Goal: Information Seeking & Learning: Check status

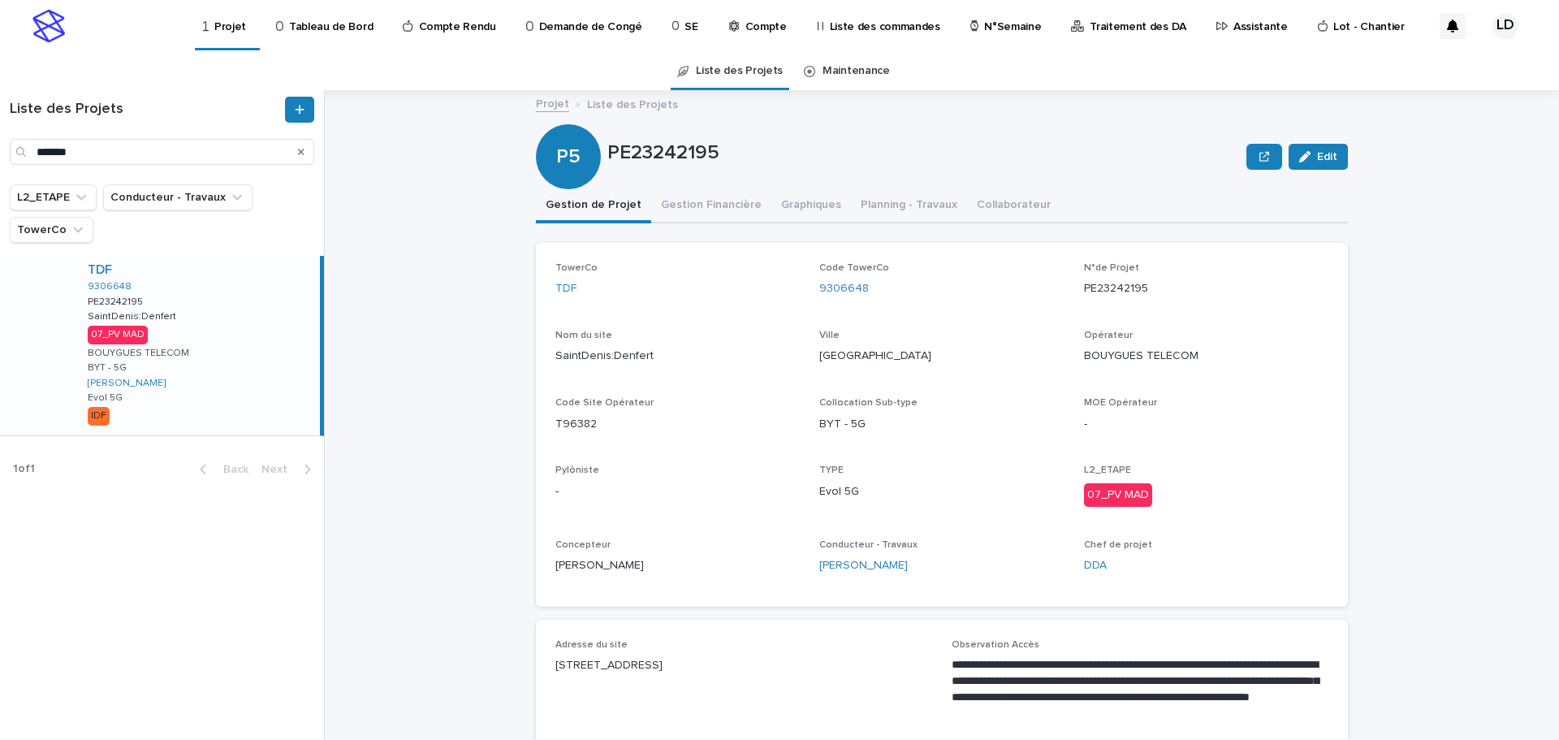
scroll to position [81, 0]
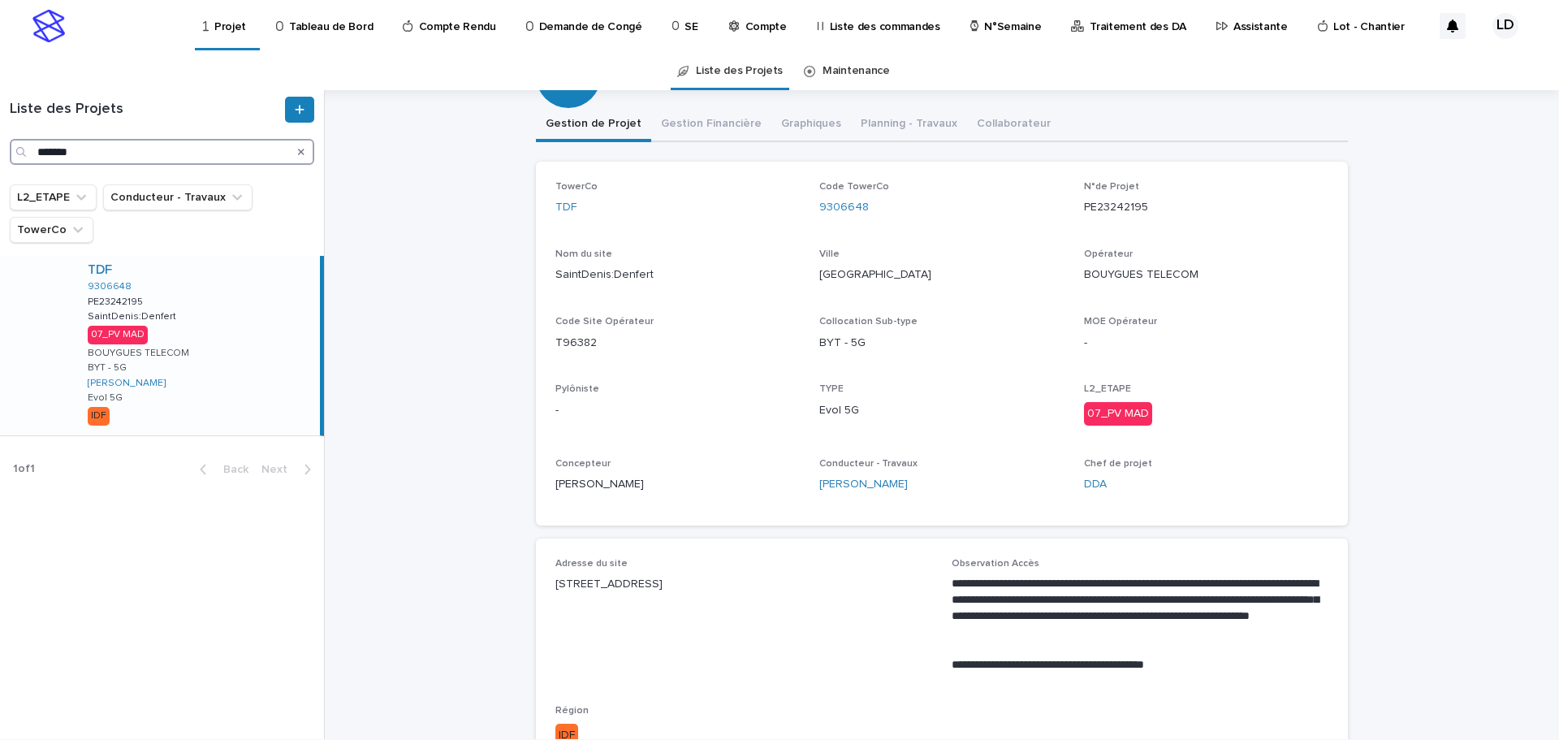
drag, startPoint x: 101, startPoint y: 152, endPoint x: 0, endPoint y: 96, distance: 115.2
click at [0, 96] on div "Liste des Projets *******" at bounding box center [162, 137] width 324 height 94
paste input "**"
type input "*********"
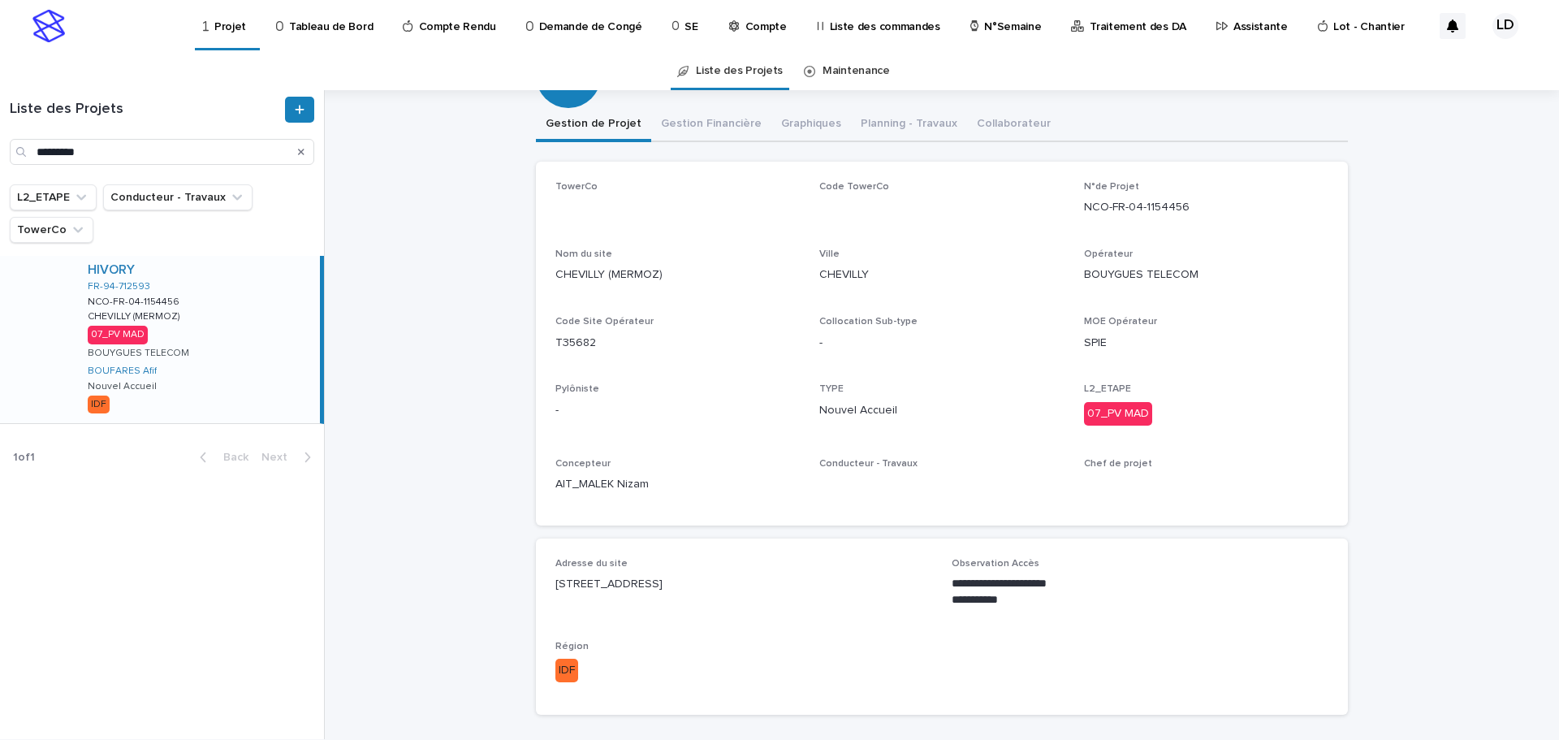
click at [231, 378] on div "HIVORY FR-94-712593 NCO-FR-04-1154456 NCO-FR-04-1154456 CHEVILLY (MERMOZ) CHEVI…" at bounding box center [197, 339] width 245 height 167
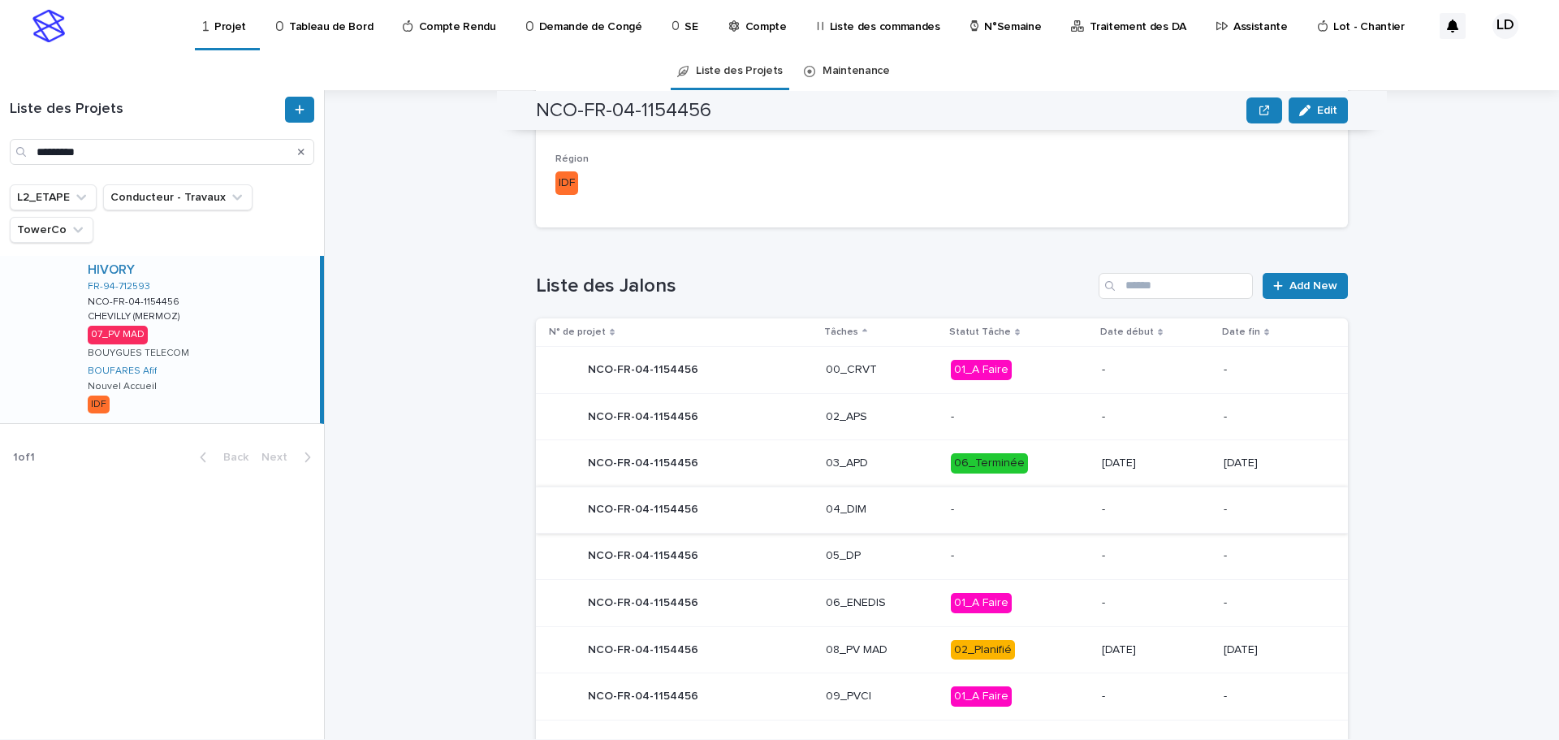
scroll to position [649, 0]
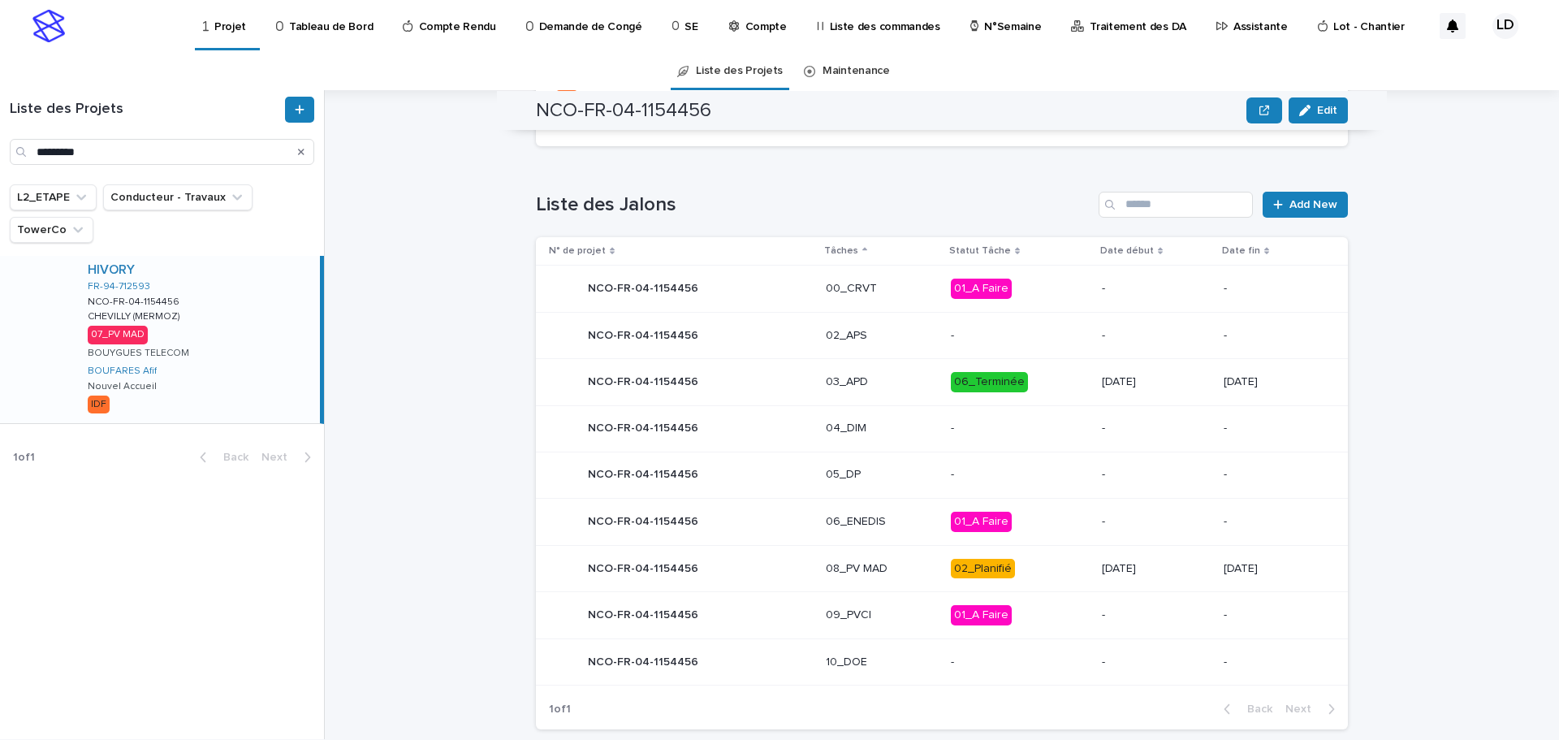
click at [913, 579] on div "08_PV MAD" at bounding box center [882, 568] width 112 height 27
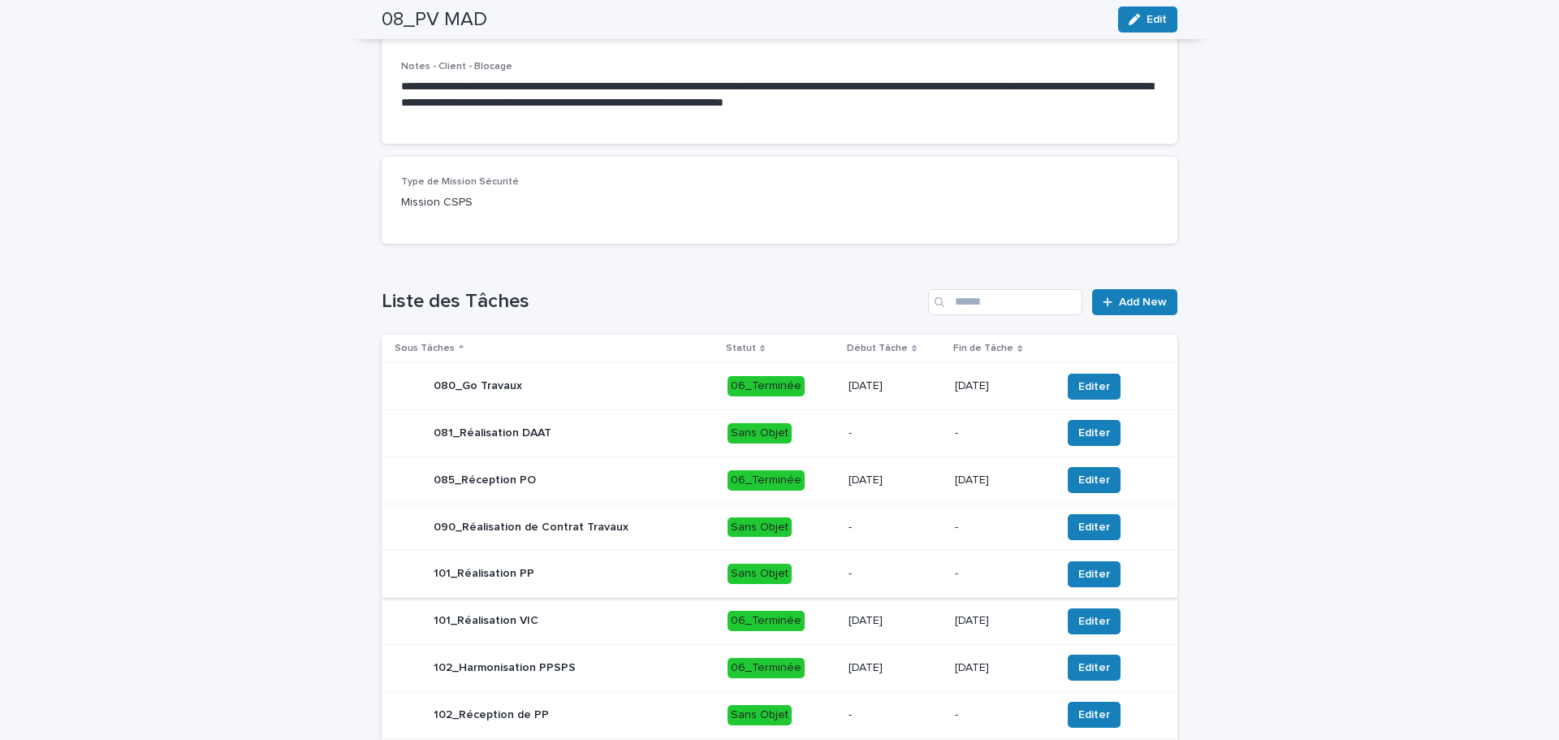
scroll to position [649, 0]
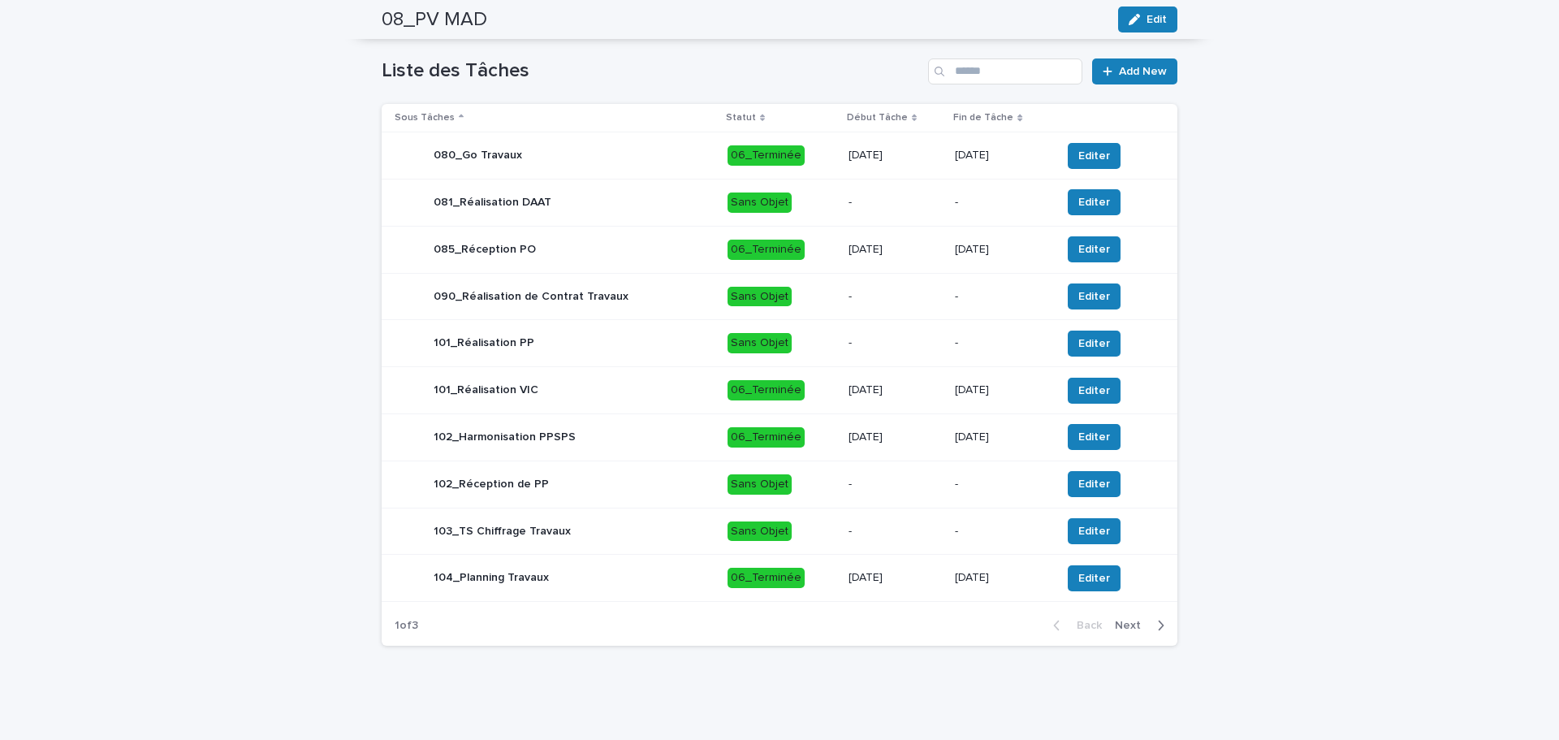
click at [1127, 626] on span "Next" at bounding box center [1133, 624] width 36 height 11
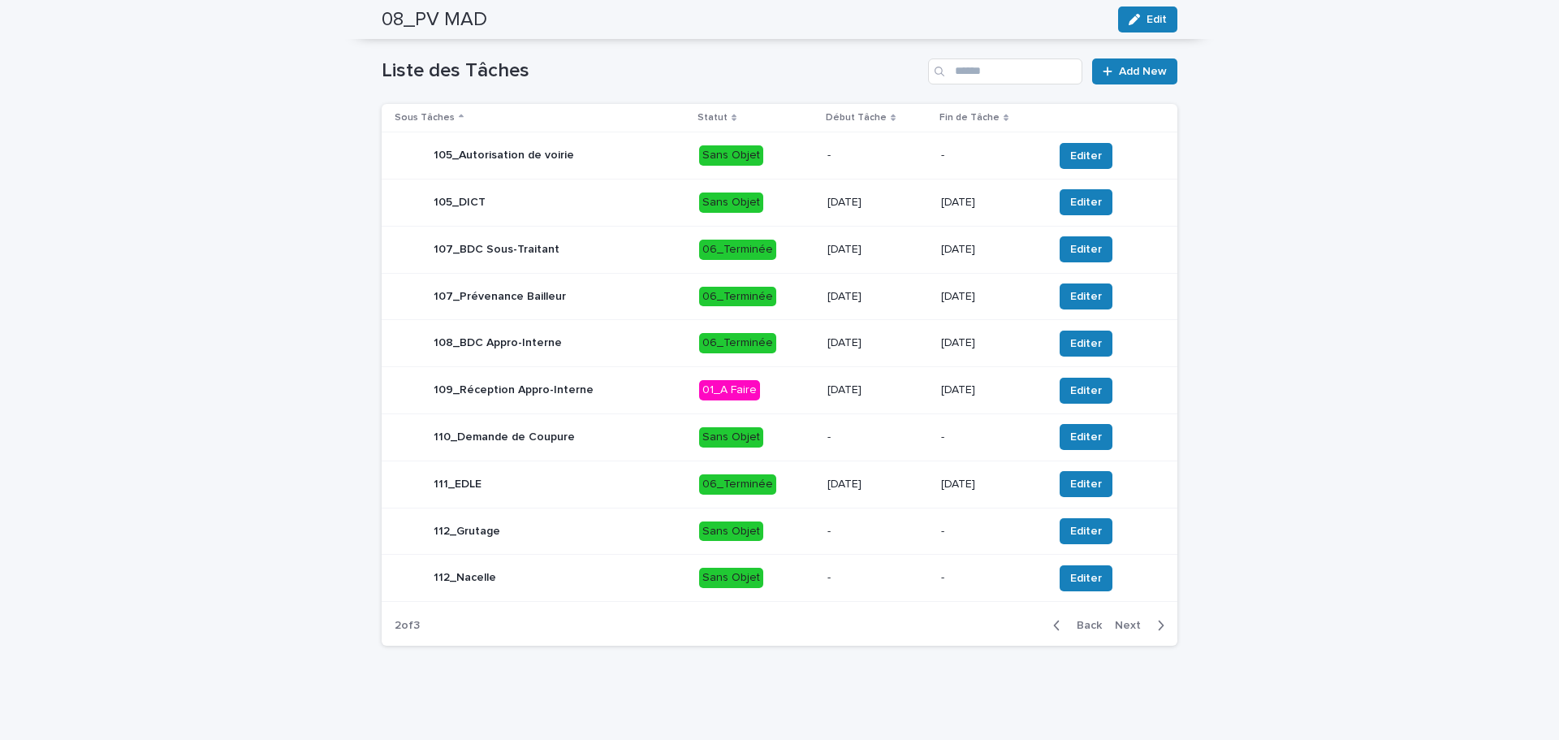
click at [828, 498] on div "19/8/2025" at bounding box center [877, 484] width 101 height 27
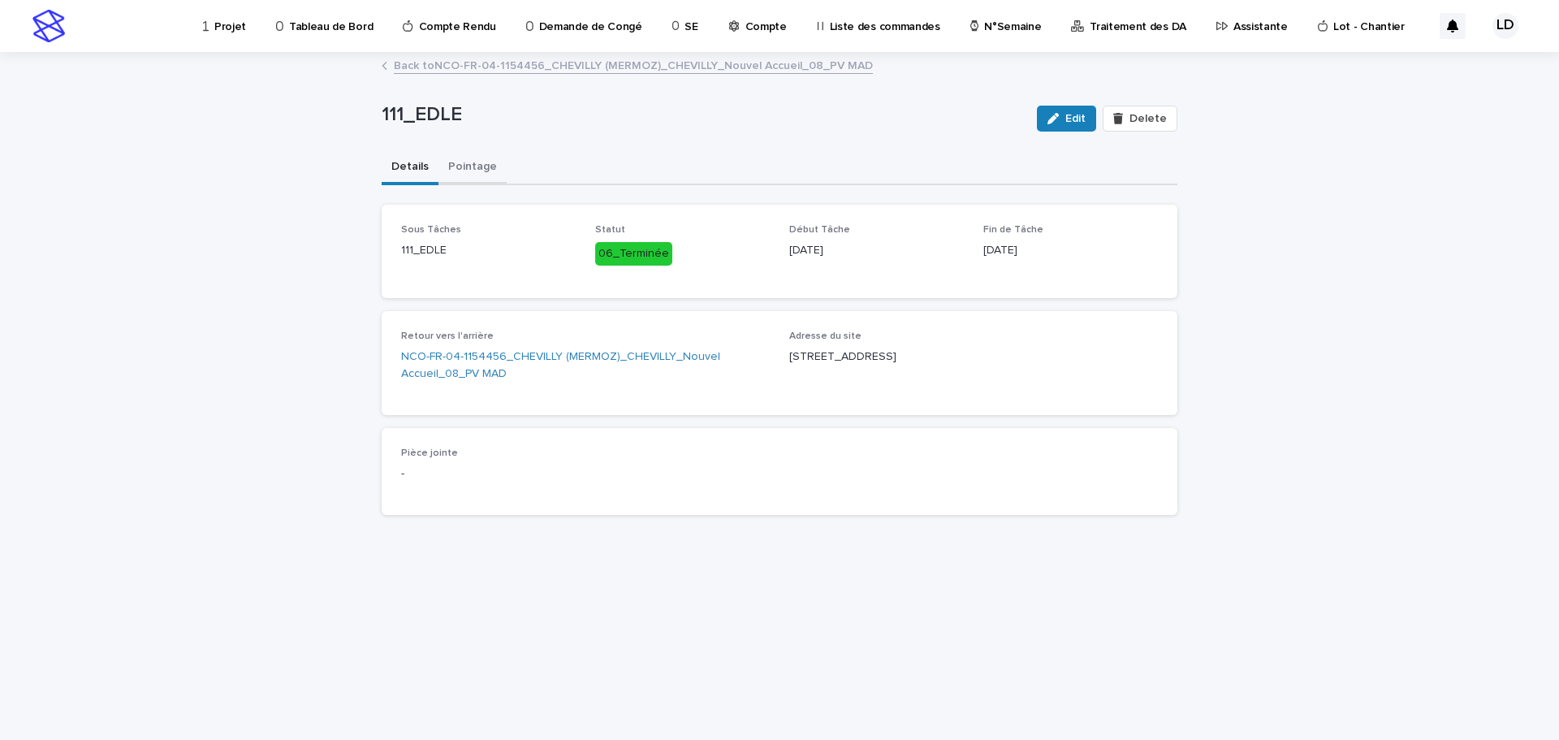
click at [478, 163] on button "Pointage" at bounding box center [472, 168] width 68 height 34
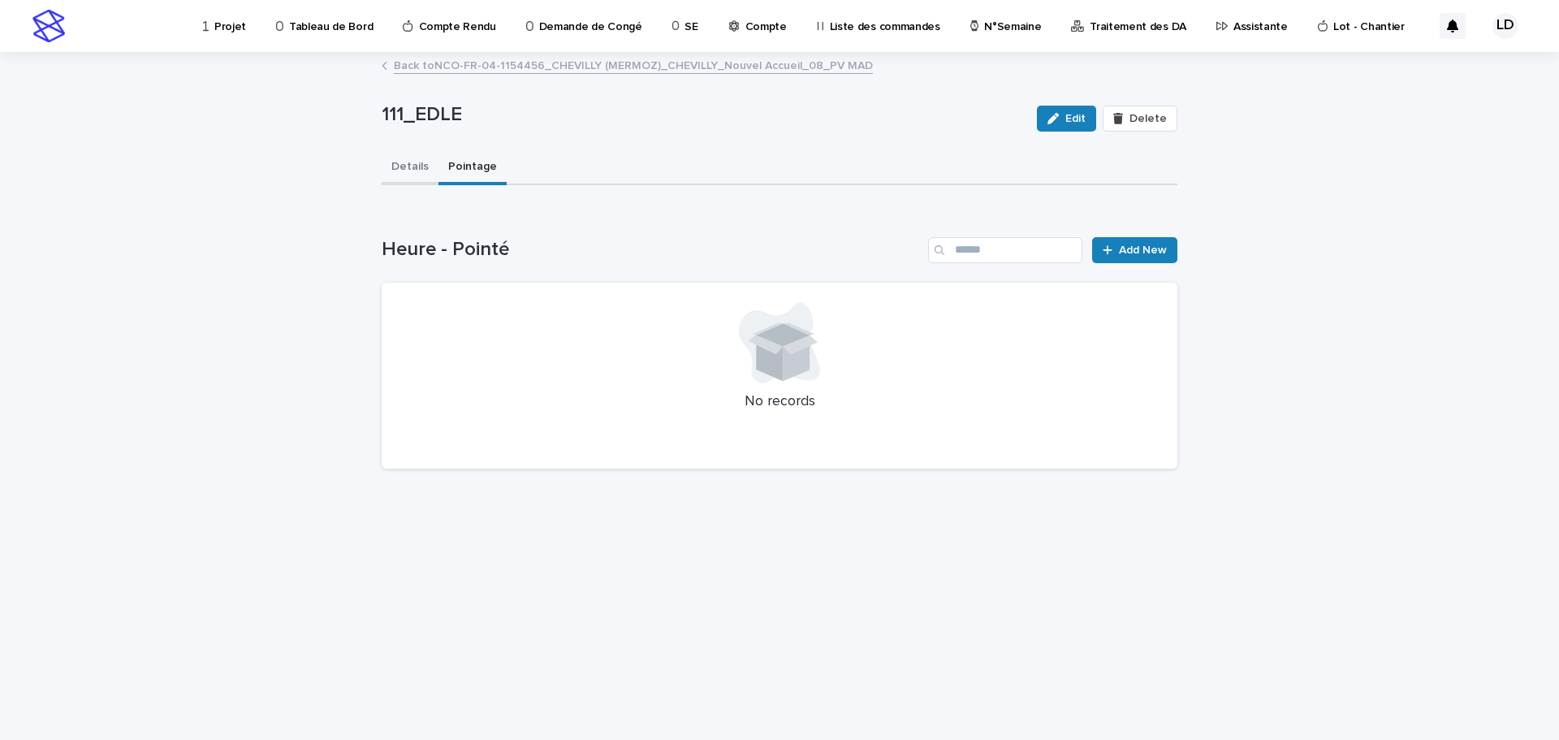
click at [409, 166] on button "Details" at bounding box center [410, 168] width 57 height 34
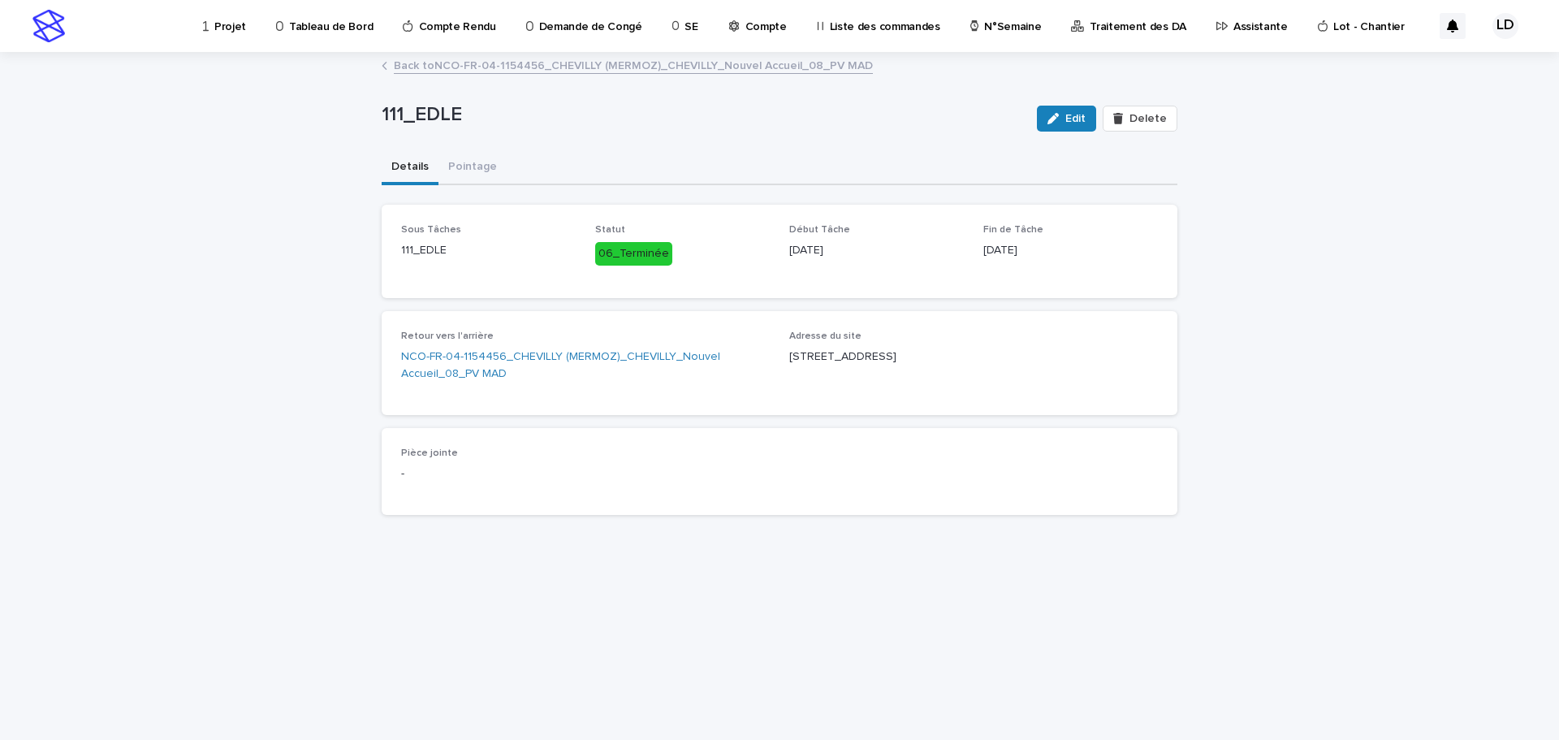
drag, startPoint x: 1055, startPoint y: 357, endPoint x: 781, endPoint y: 355, distance: 274.4
click at [781, 355] on div "Retour vers l'arrière NCO-FR-04-1154456_CHEVILLY (MERMOZ)_CHEVILLY_Nouvel Accue…" at bounding box center [779, 362] width 757 height 65
copy p "9 avenue de la Croix du Sud 94550 Chevilly-La-Rue"
click at [680, 392] on div "Retour vers l'arrière NCO-FR-04-1154456_CHEVILLY (MERMOZ)_CHEVILLY_Nouvel Accue…" at bounding box center [585, 362] width 369 height 65
click at [404, 64] on link "Back to NCO-FR-04-1154456_CHEVILLY (MERMOZ)_CHEVILLY_Nouvel Accueil_08_PV MAD" at bounding box center [633, 64] width 479 height 19
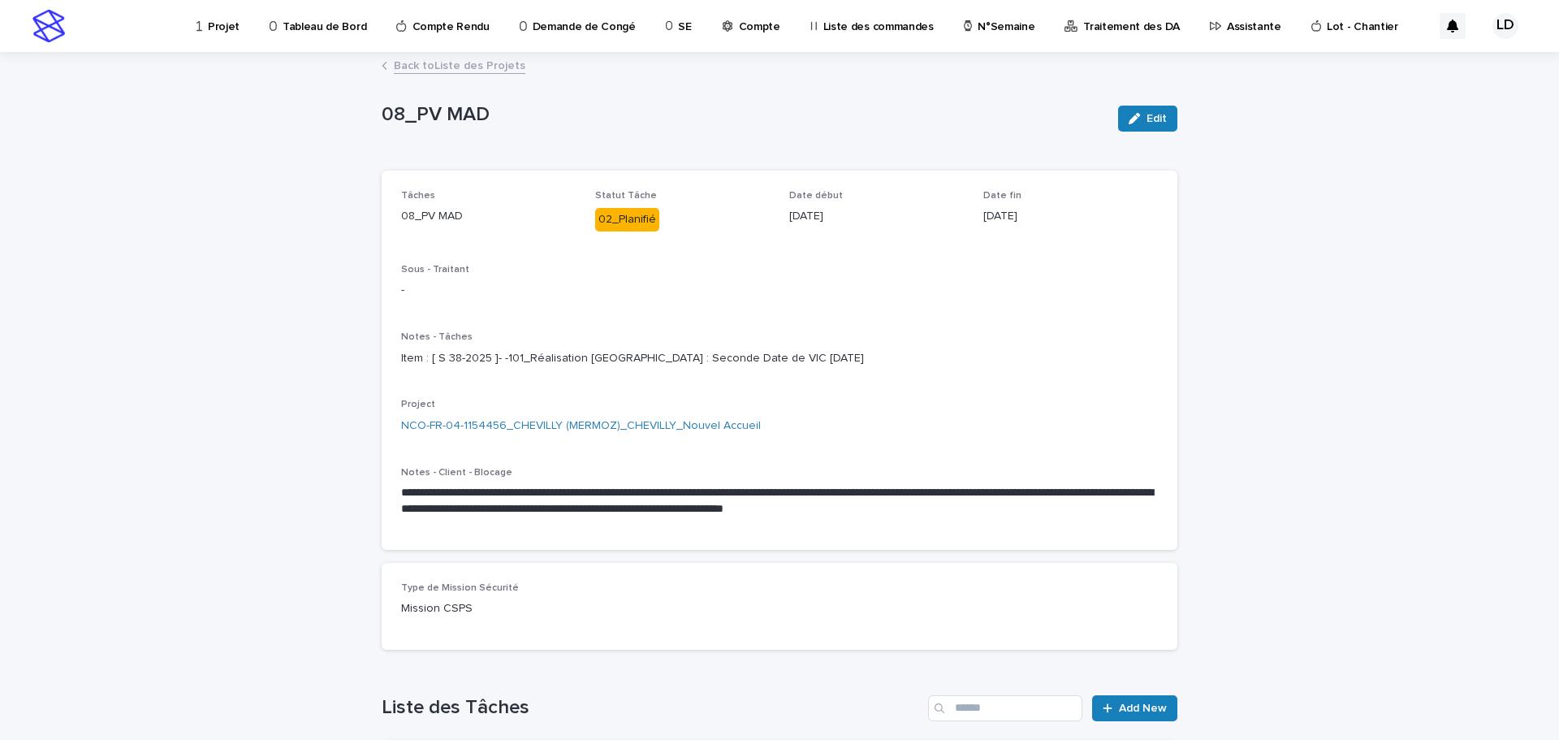
click at [407, 67] on link "Back to Liste des Projets" at bounding box center [460, 64] width 132 height 19
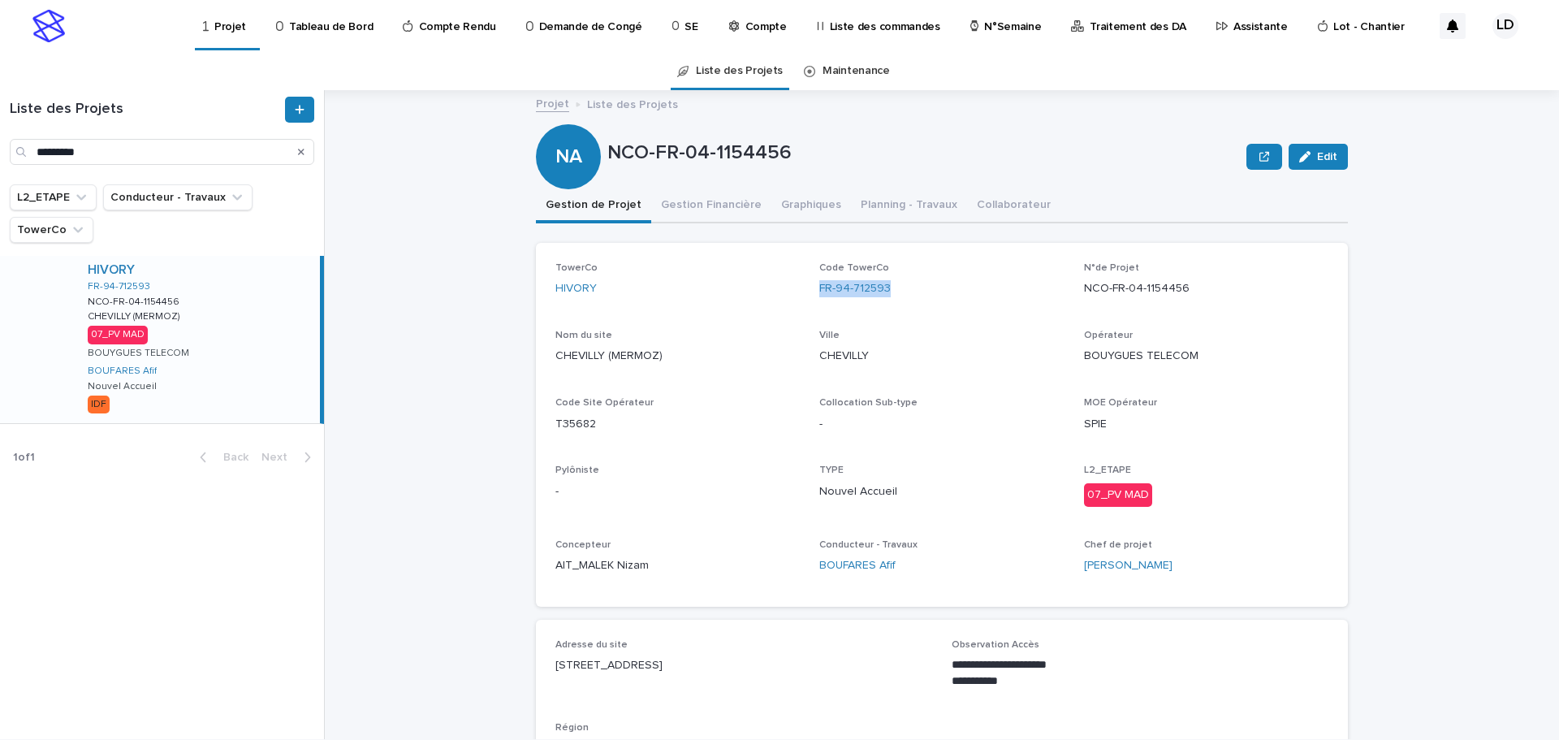
drag, startPoint x: 891, startPoint y: 297, endPoint x: 811, endPoint y: 296, distance: 79.6
click at [811, 296] on div "TowerCo HIVORY Code TowerCo FR-94-712593 N°de Projet NCO-FR-04-1154456 Nom du s…" at bounding box center [941, 424] width 773 height 325
copy link "FR-94-712593"
drag, startPoint x: 1179, startPoint y: 288, endPoint x: 1078, endPoint y: 294, distance: 100.8
click at [1084, 294] on p "NCO-FR-04-1154456" at bounding box center [1206, 288] width 244 height 17
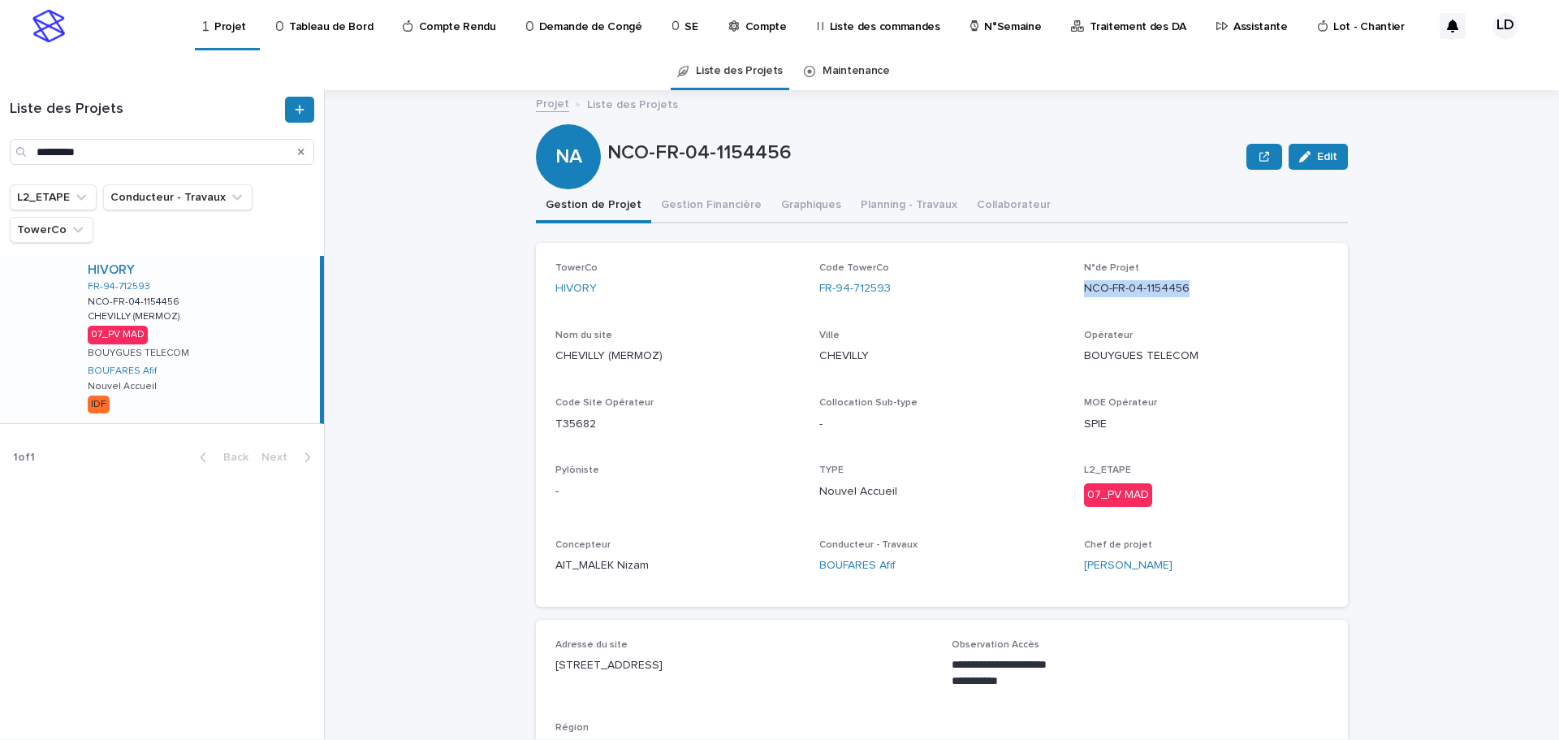
copy p "NCO-FR-04-1154456"
click at [701, 201] on button "Gestion Financière" at bounding box center [711, 206] width 120 height 34
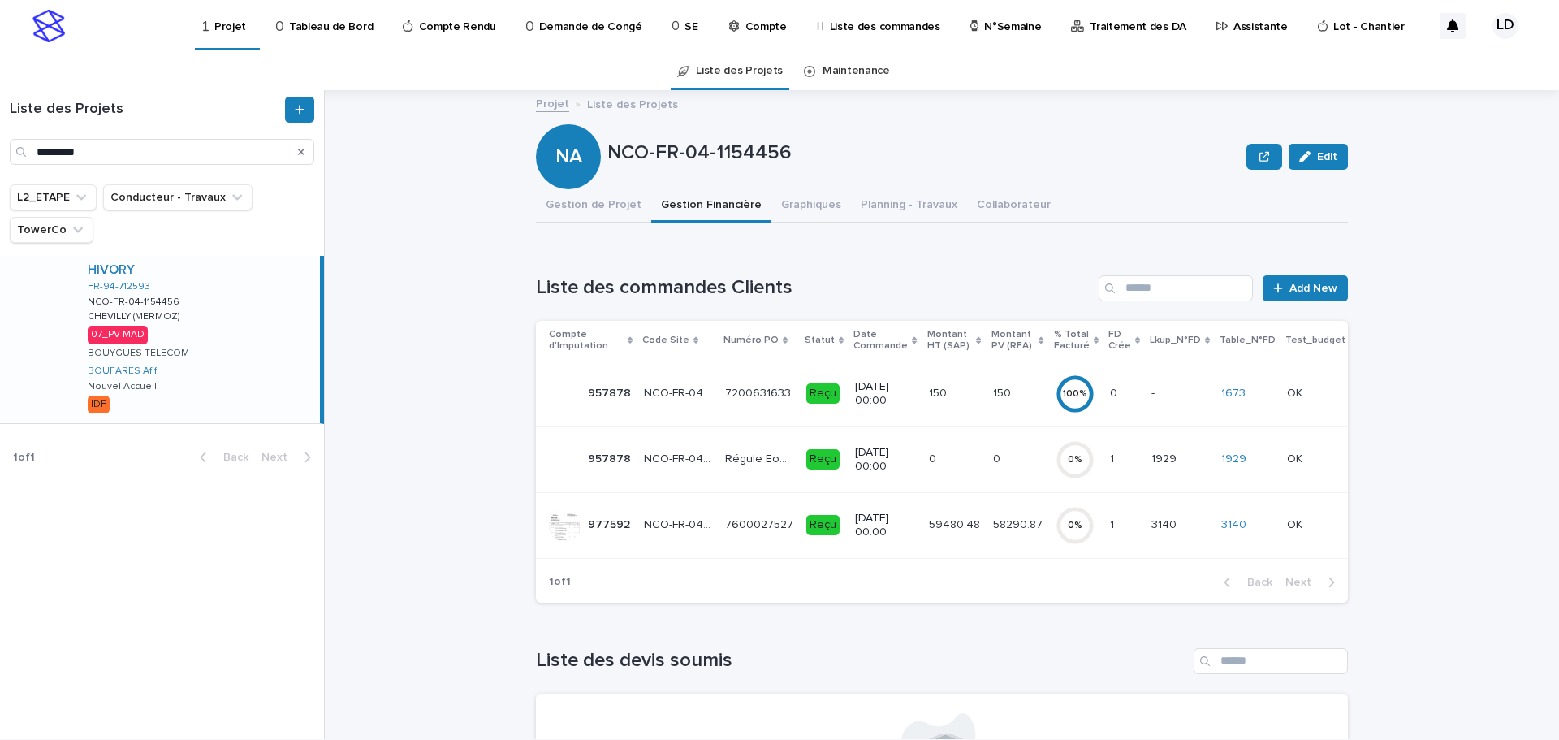
click at [878, 548] on td "27/6/2025 00:00" at bounding box center [884, 525] width 73 height 66
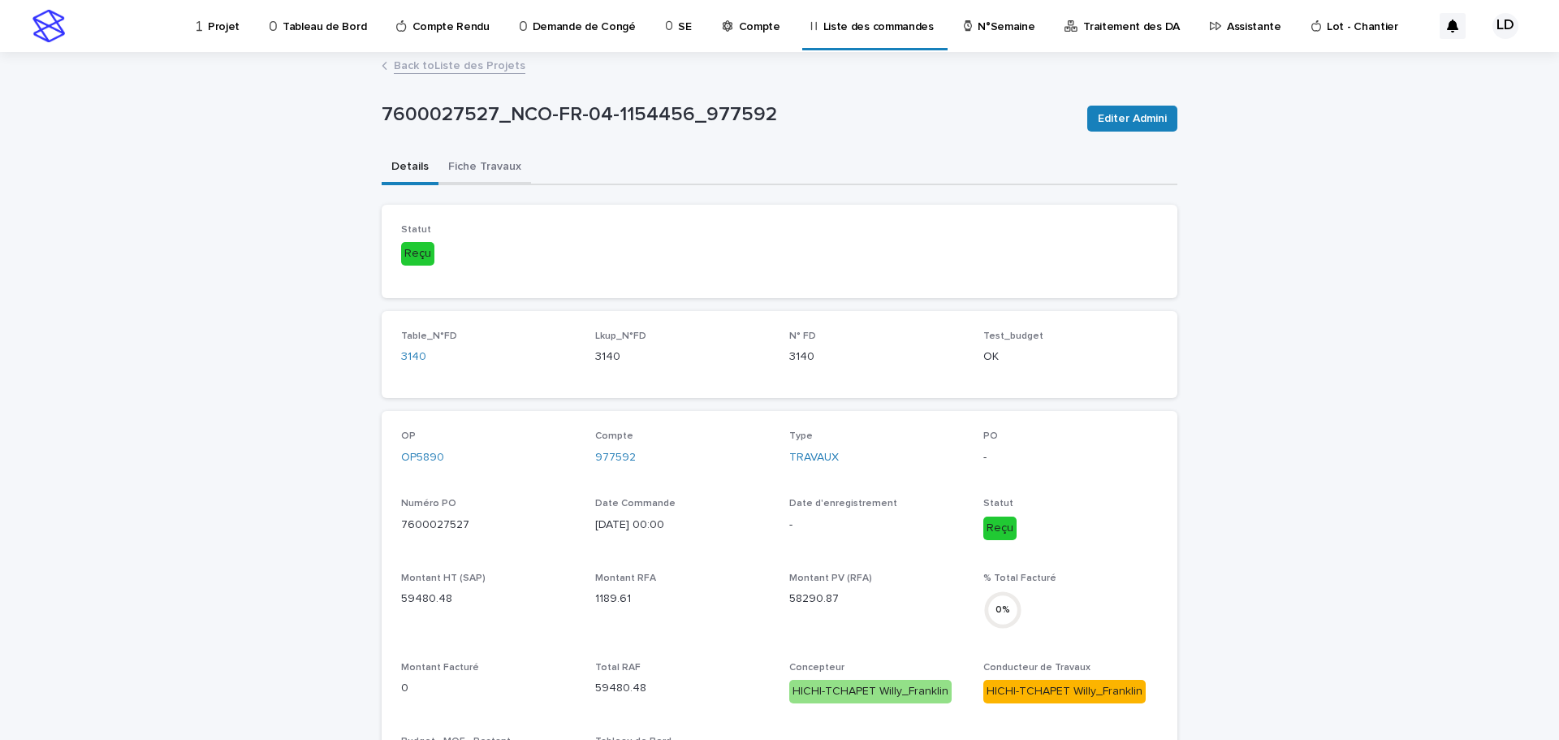
click at [477, 165] on button "Fiche Travaux" at bounding box center [484, 168] width 93 height 34
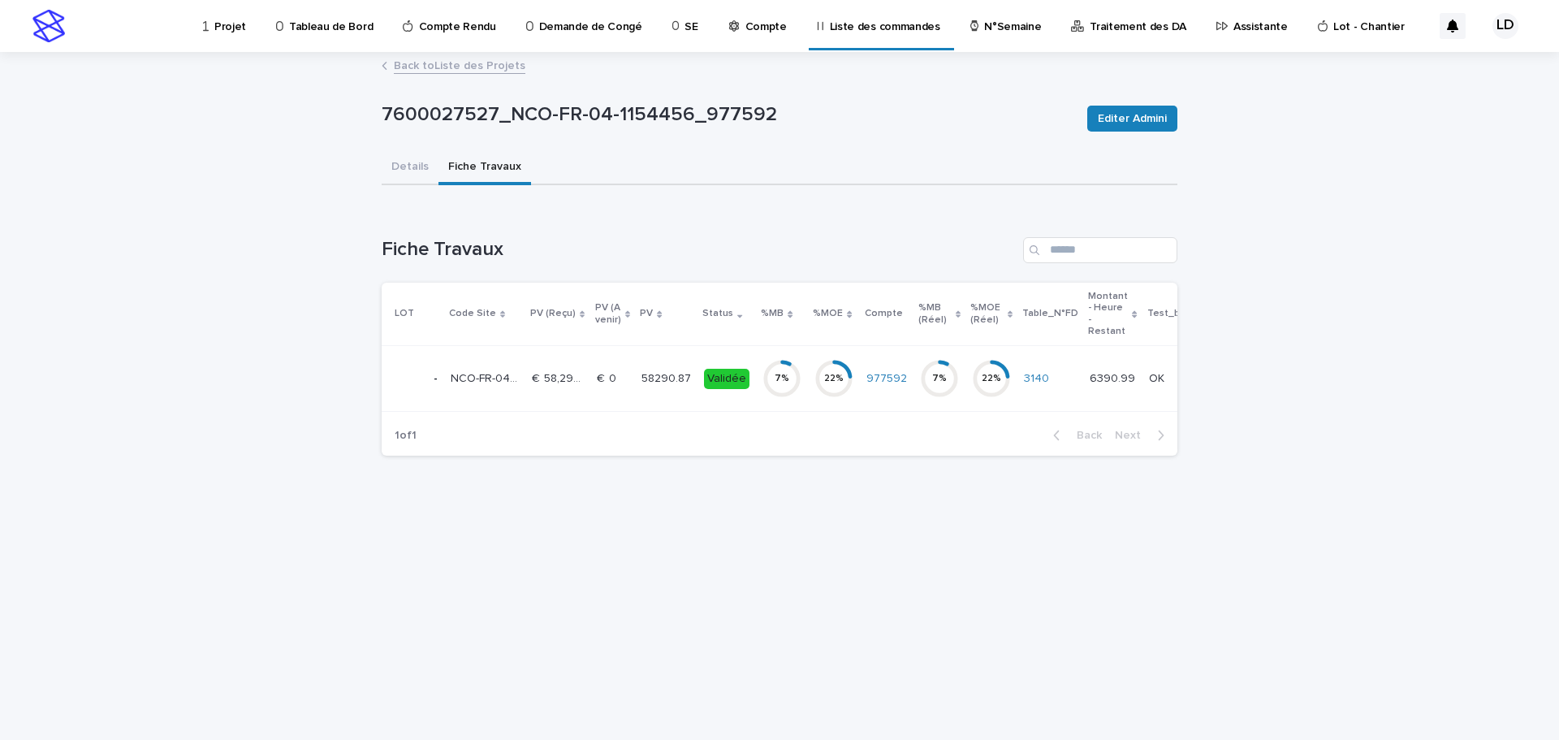
click at [773, 402] on div "7 %" at bounding box center [781, 378] width 39 height 52
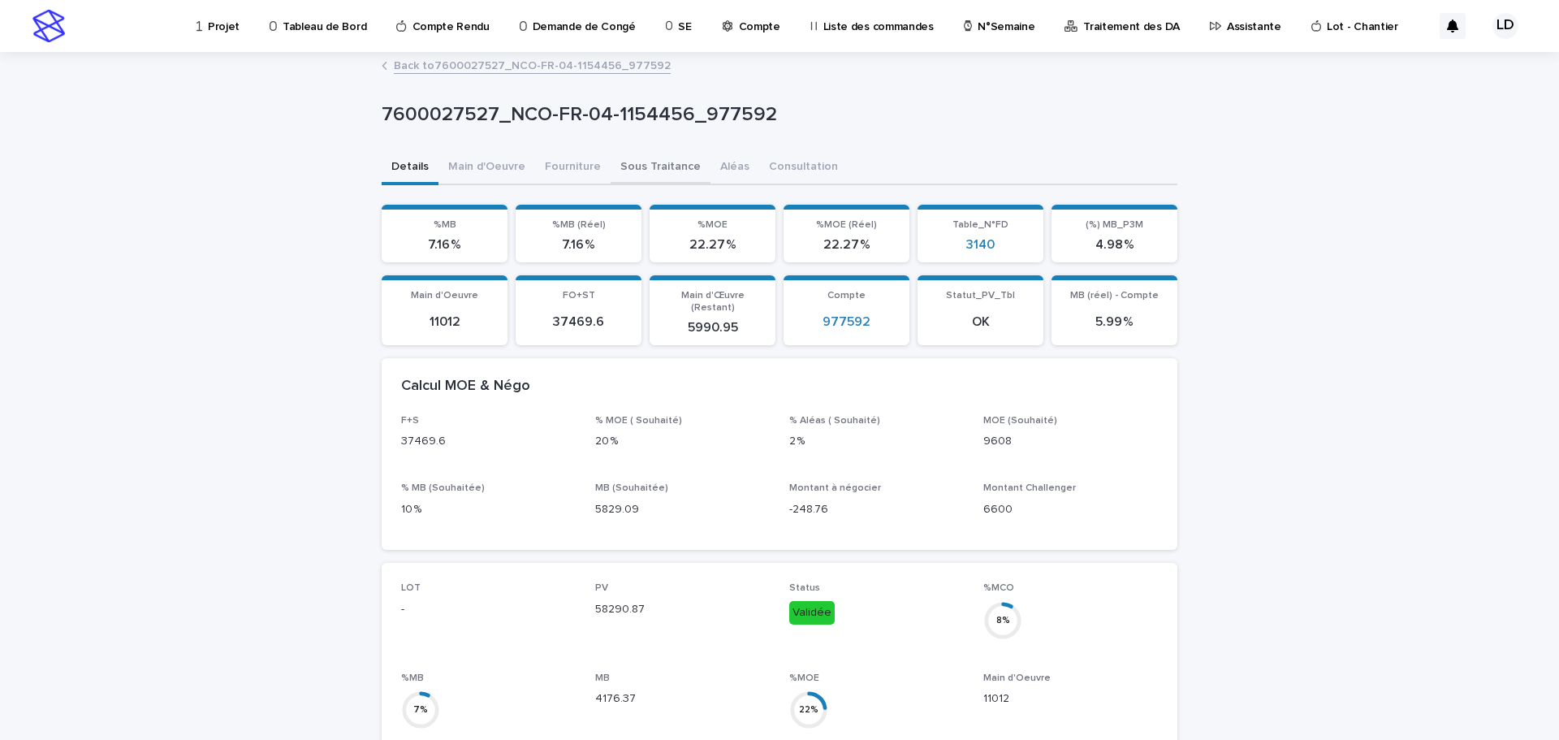
click at [643, 161] on button "Sous Traitance" at bounding box center [661, 168] width 100 height 34
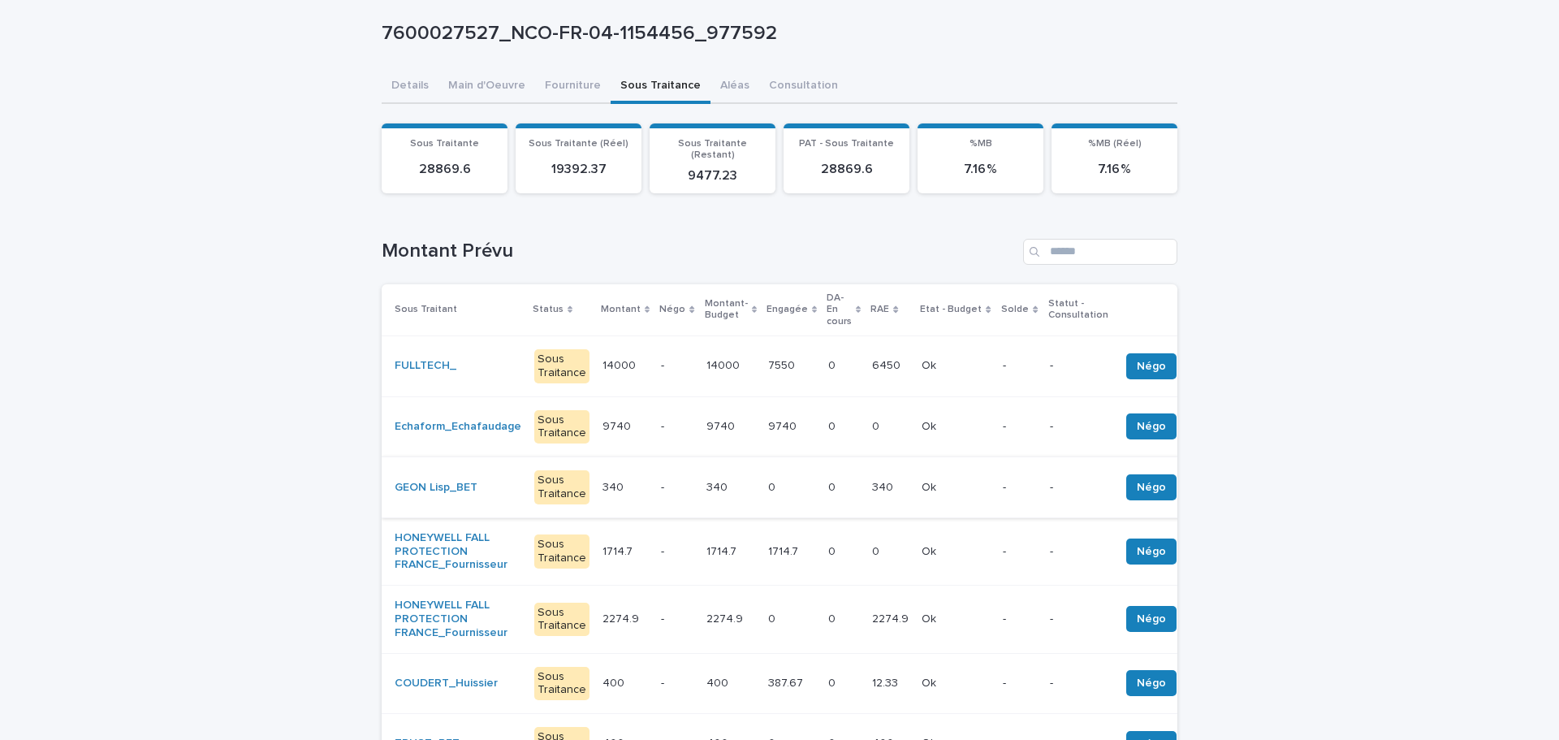
scroll to position [162, 0]
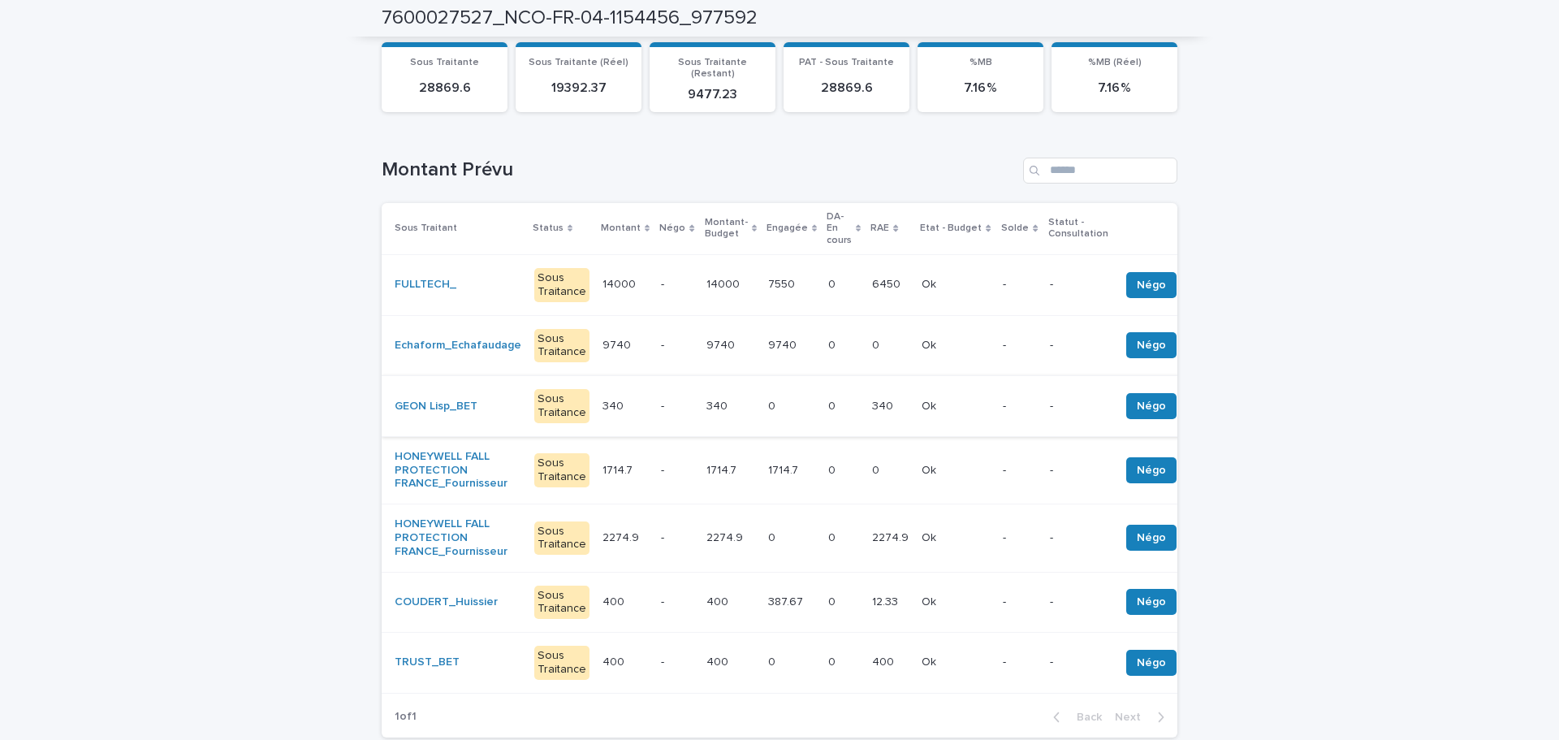
click at [763, 616] on td "387.67 387.67" at bounding box center [792, 602] width 60 height 61
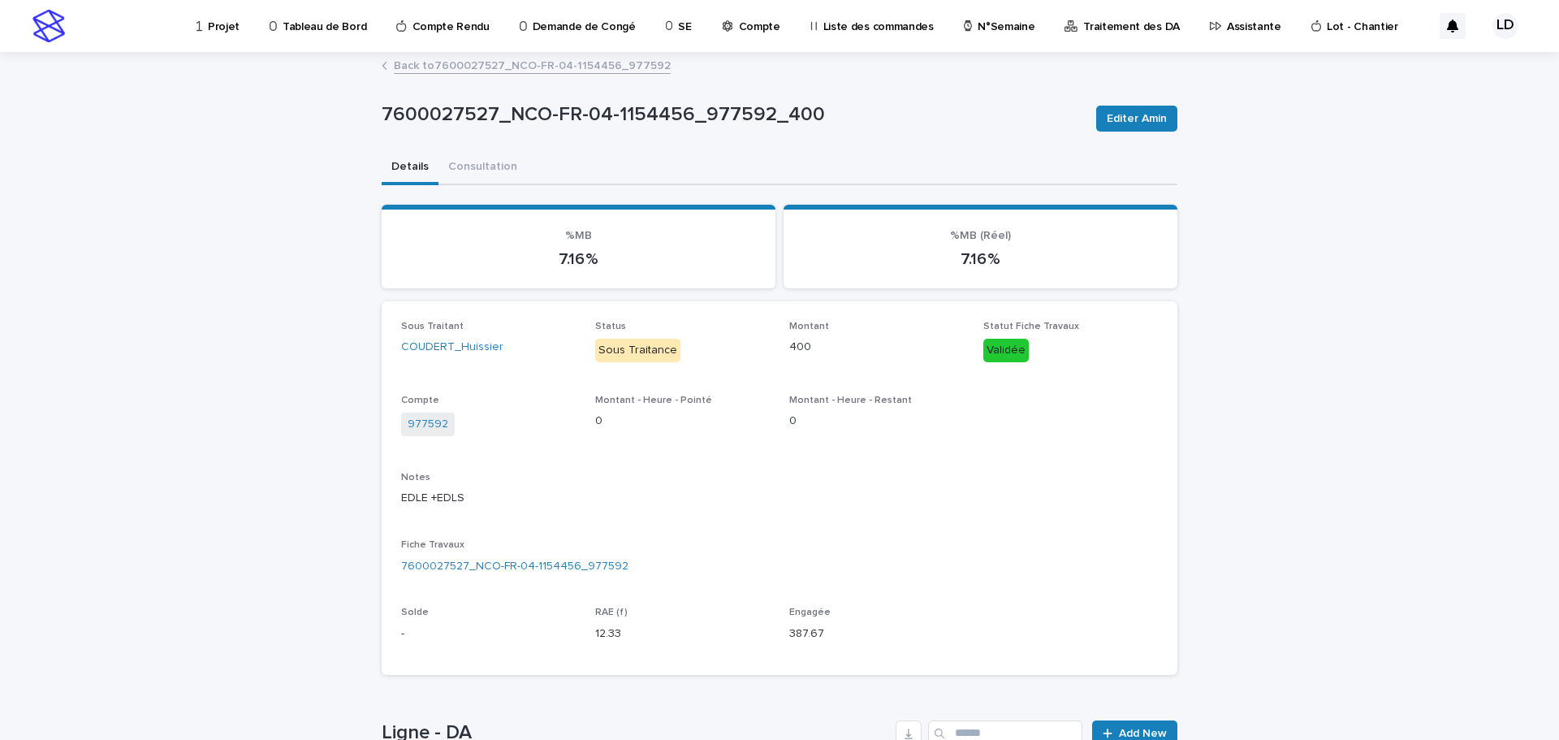
scroll to position [258, 0]
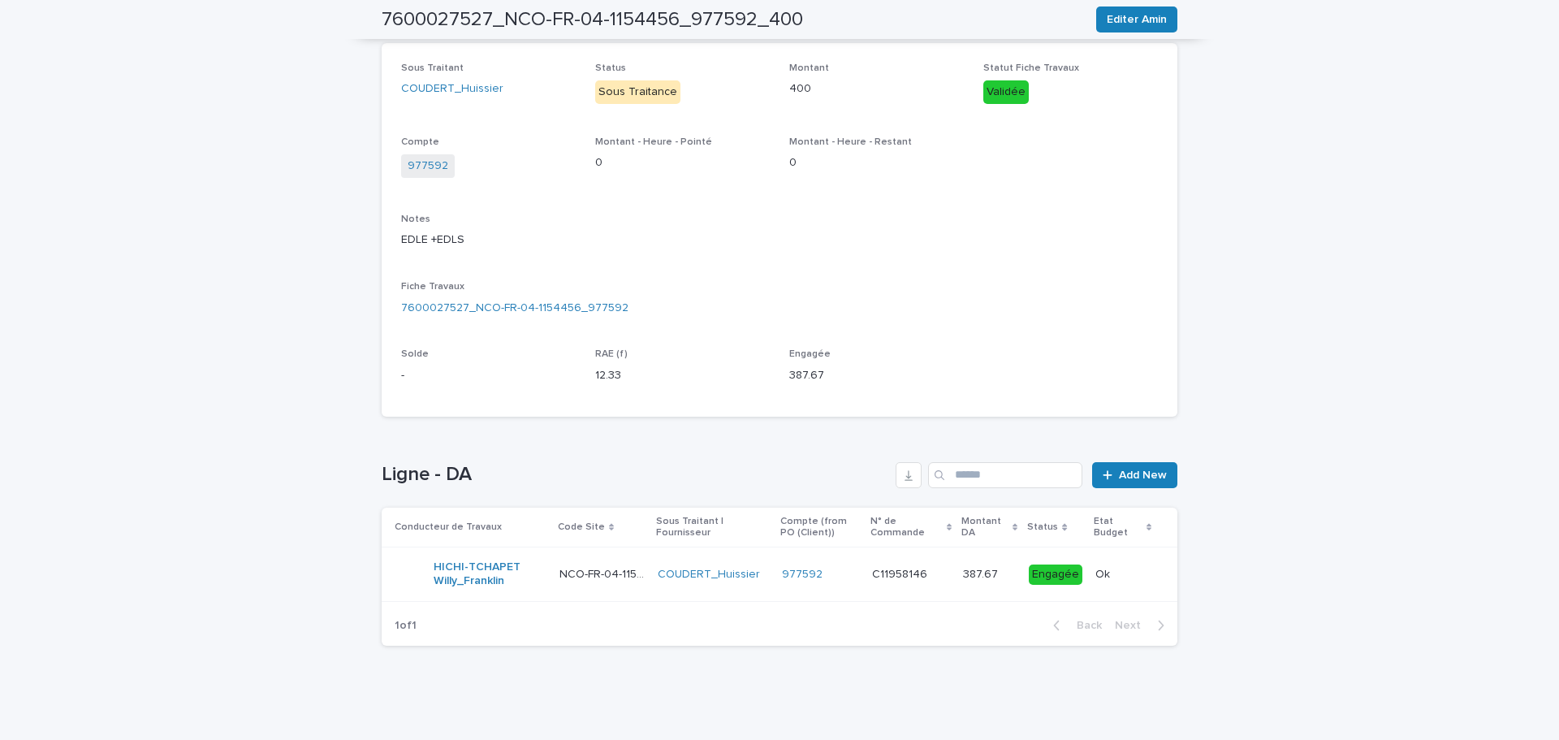
click at [800, 593] on td "977592" at bounding box center [820, 574] width 91 height 54
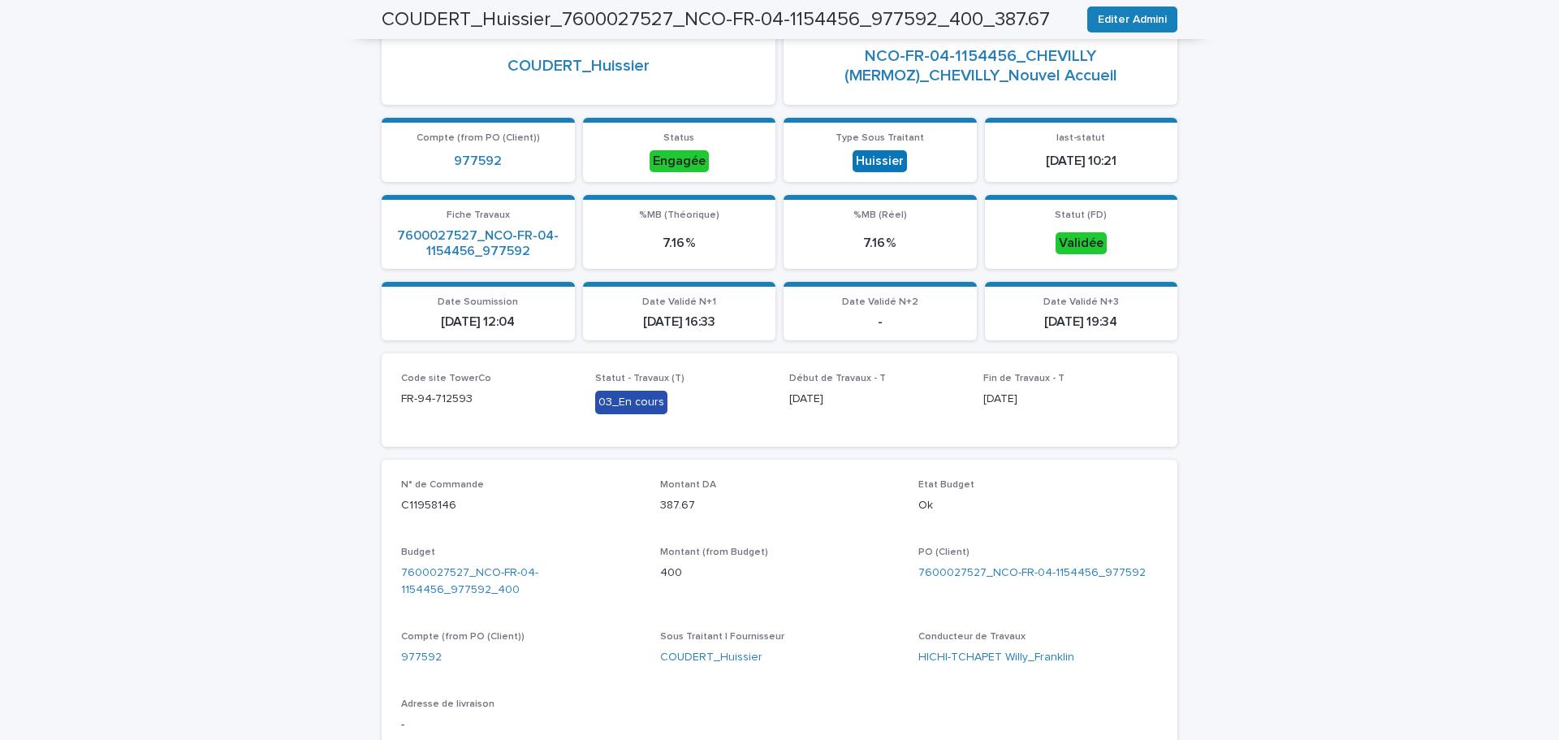
scroll to position [365, 0]
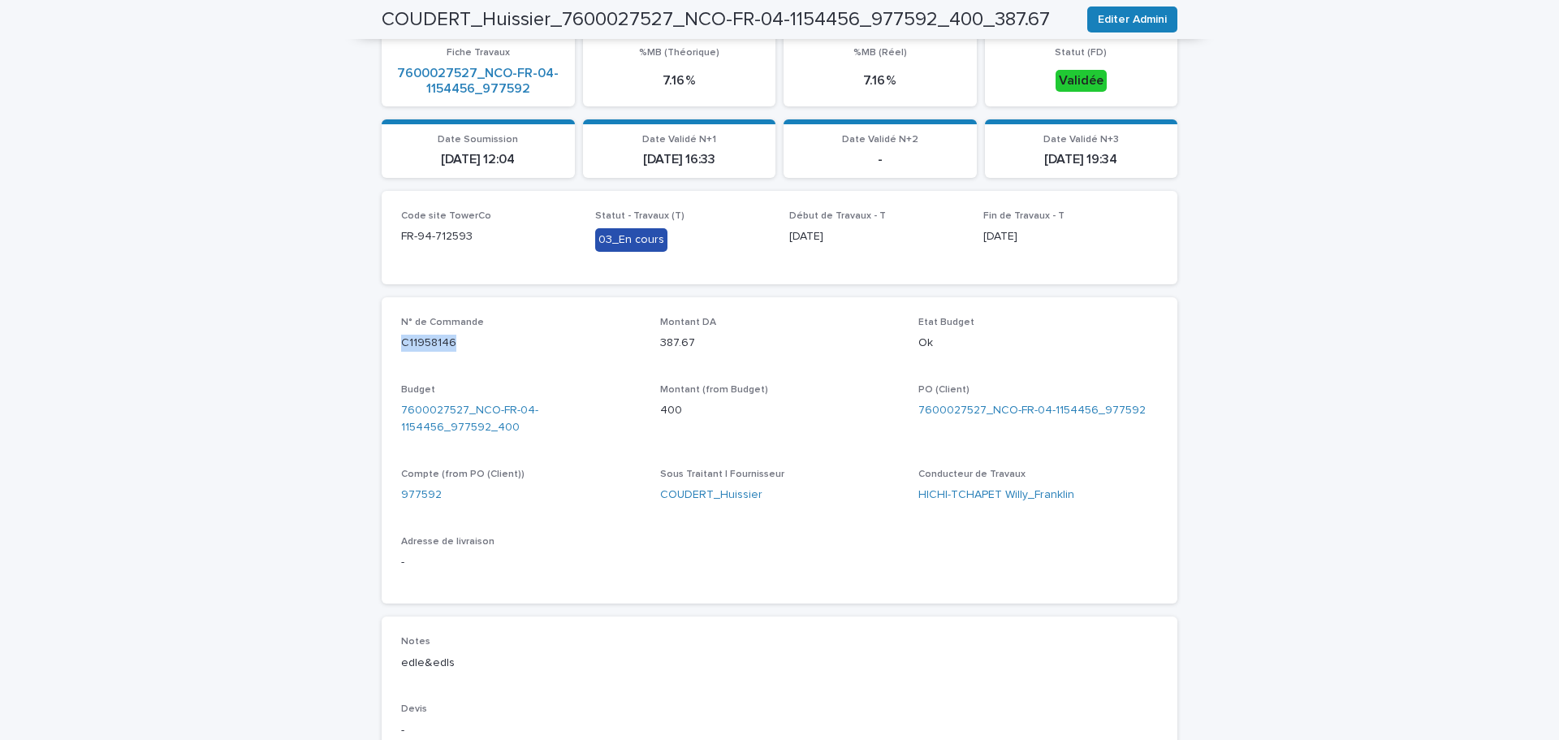
drag, startPoint x: 450, startPoint y: 339, endPoint x: 376, endPoint y: 345, distance: 74.1
click at [382, 345] on div "N° de Commande C11958146 Montant DA 387.67 Etat Budget Ok Budget 7600027527_NCO…" at bounding box center [780, 450] width 796 height 307
copy p "C11958146"
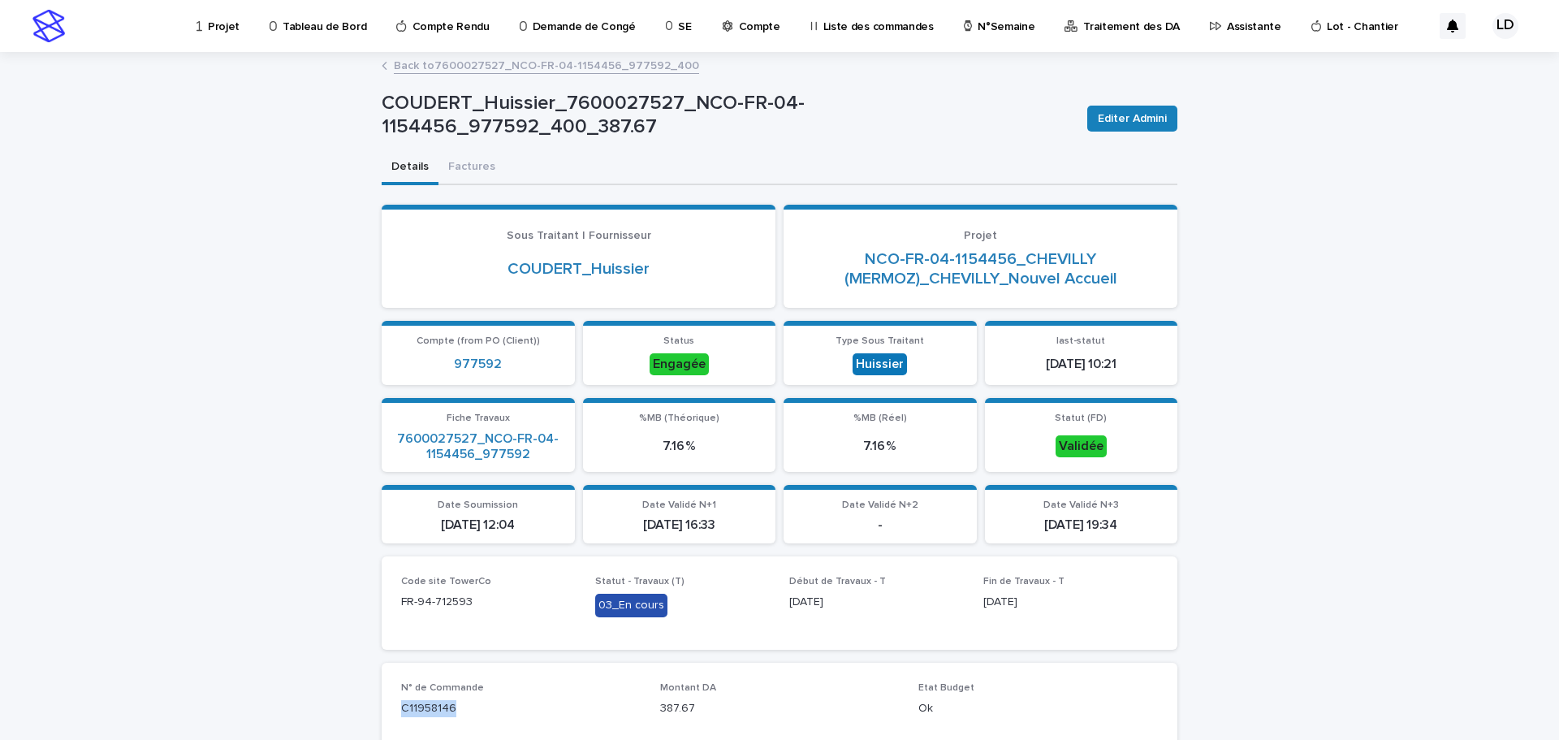
click at [396, 66] on link "Back to 7600027527_NCO-FR-04-1154456_977592_400" at bounding box center [546, 64] width 305 height 19
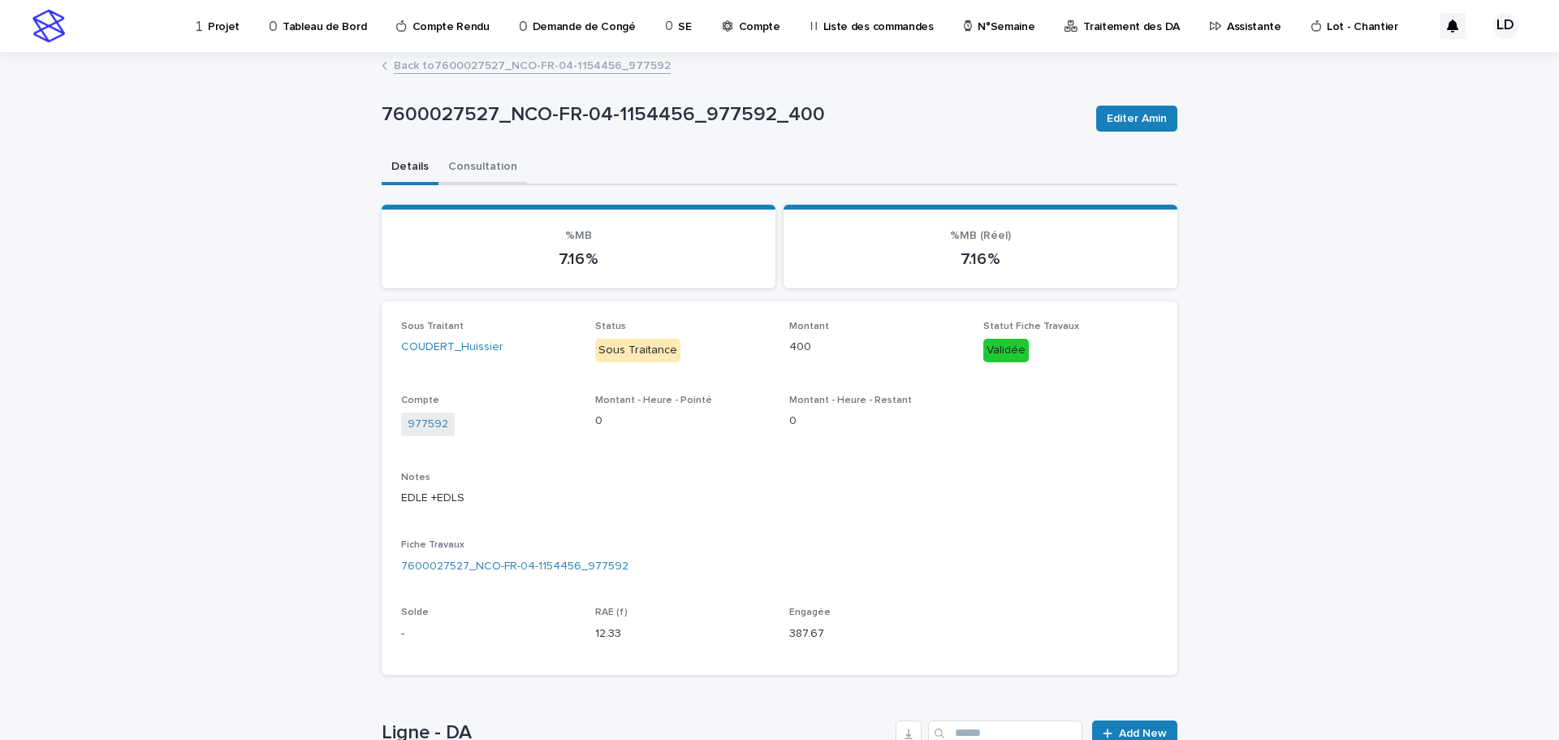
click at [451, 172] on button "Consultation" at bounding box center [482, 168] width 88 height 34
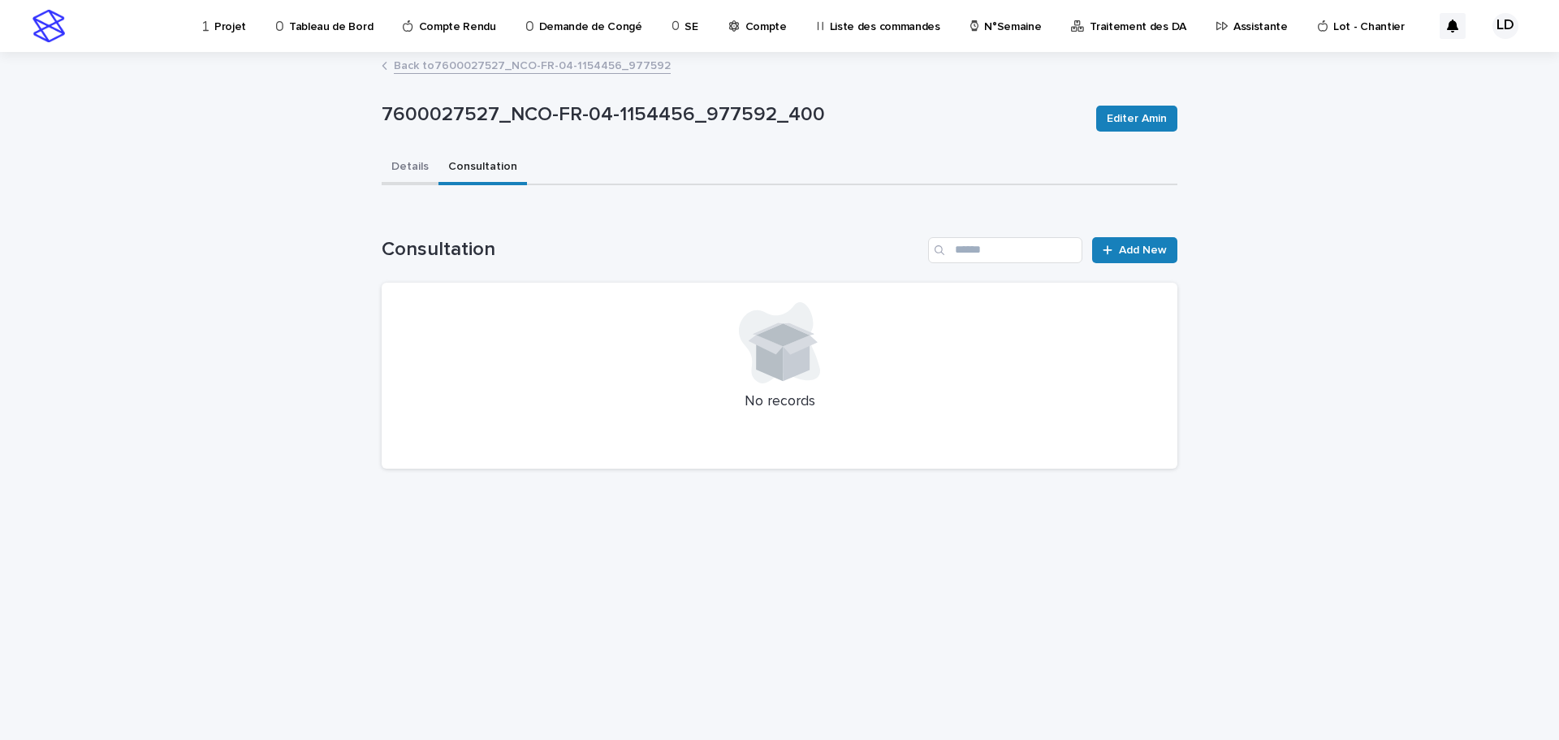
click at [414, 165] on button "Details" at bounding box center [410, 168] width 57 height 34
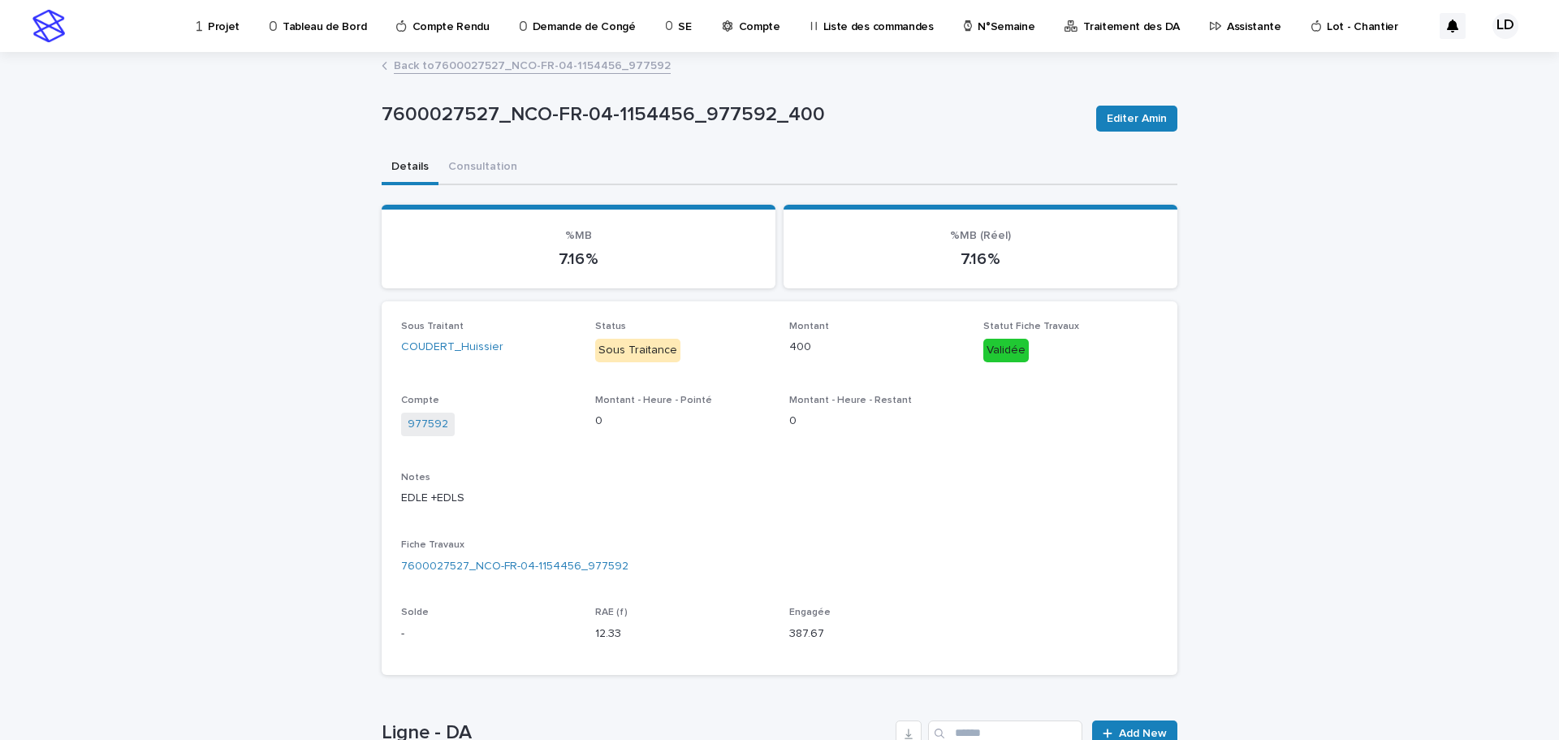
click at [426, 68] on link "Back to 7600027527_NCO-FR-04-1154456_977592" at bounding box center [532, 64] width 277 height 19
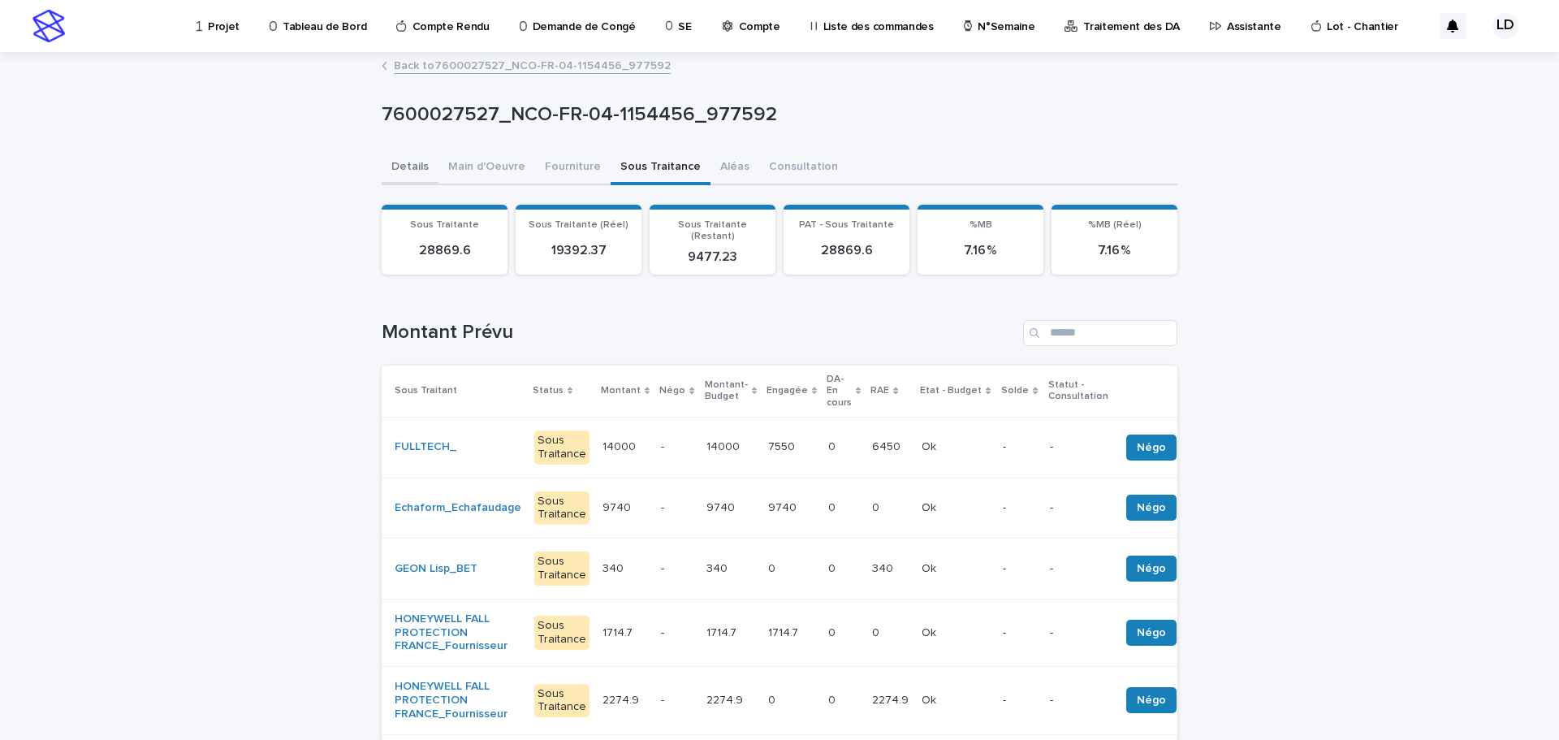
click at [412, 162] on button "Details" at bounding box center [410, 168] width 57 height 34
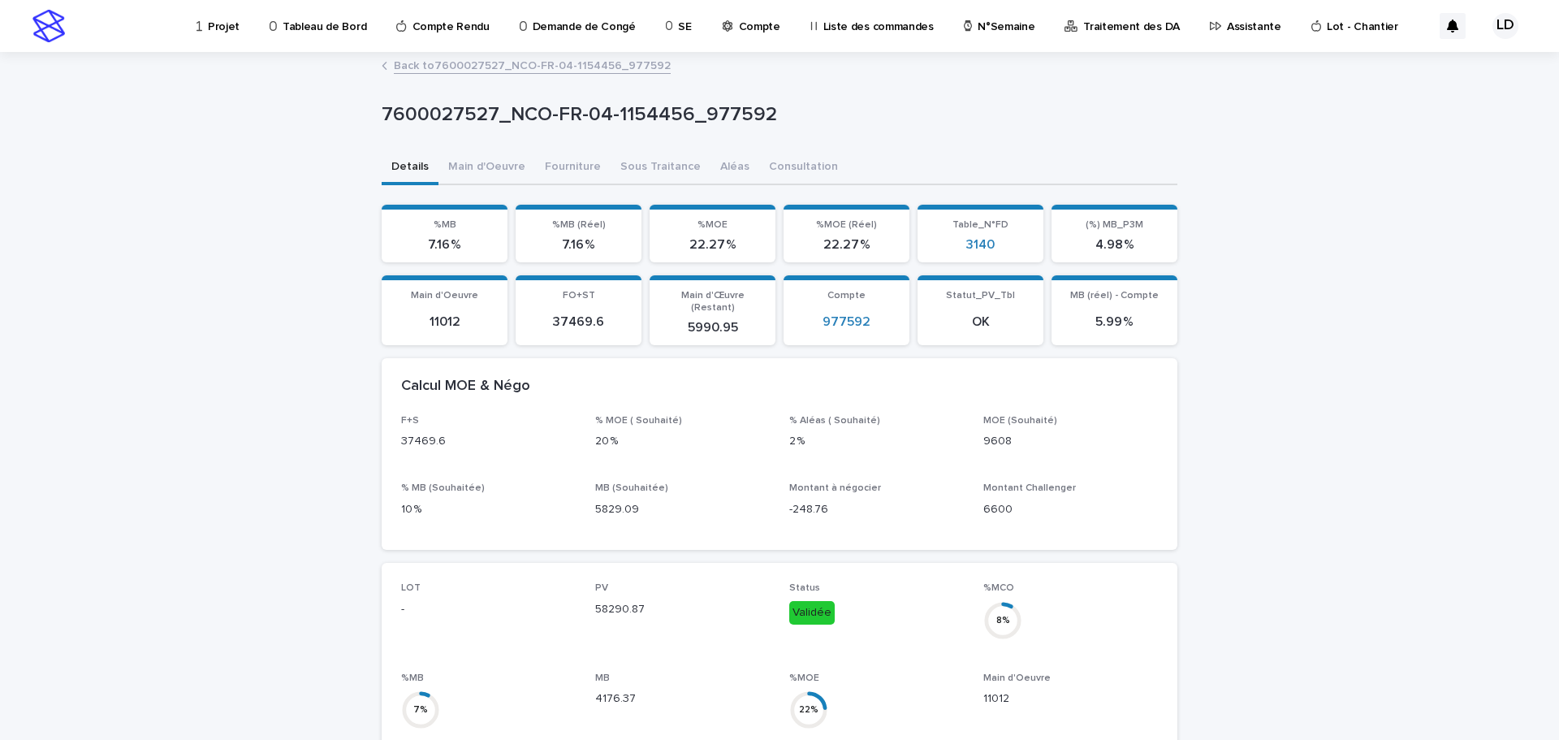
click at [395, 67] on link "Back to 7600027527_NCO-FR-04-1154456_977592" at bounding box center [532, 64] width 277 height 19
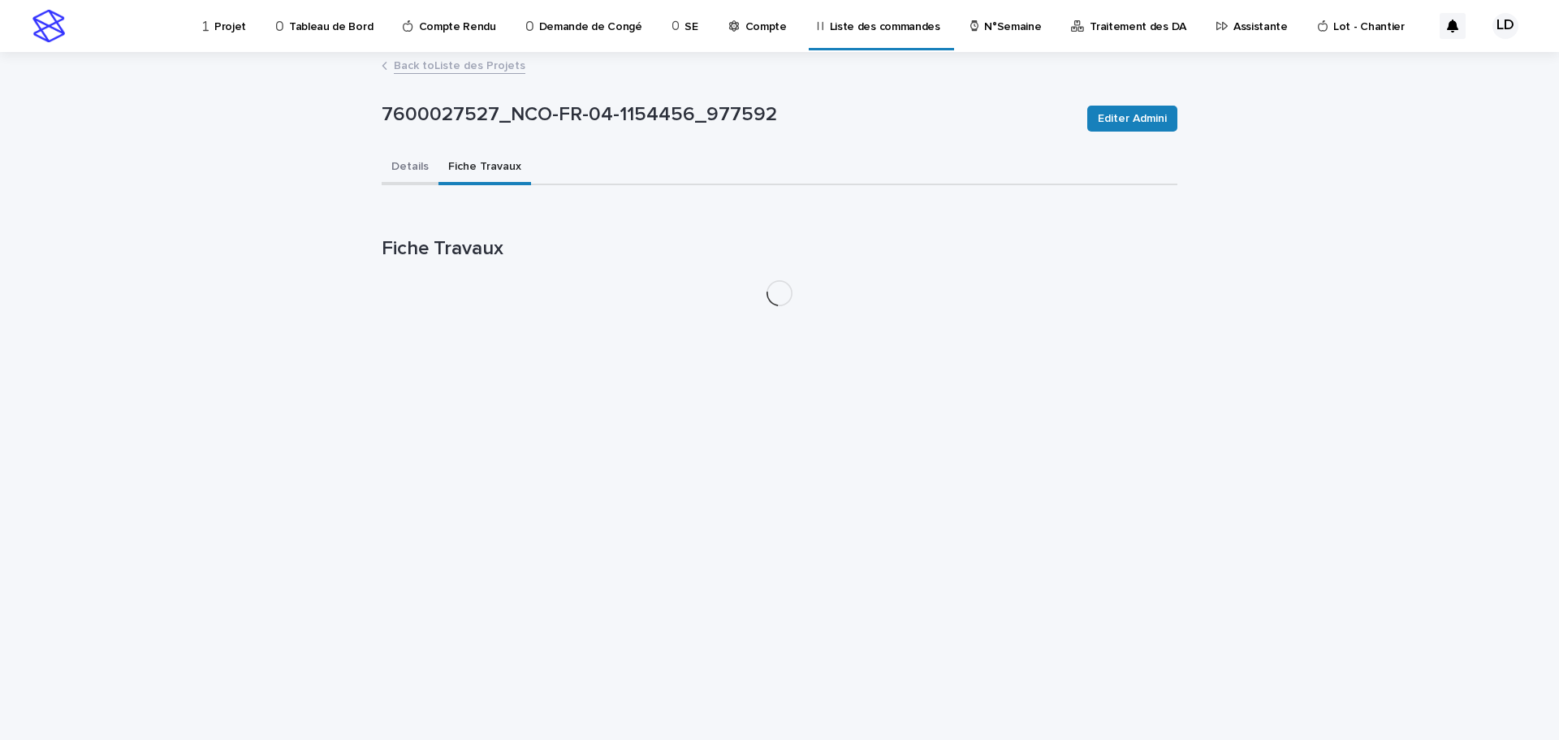
click at [401, 164] on button "Details" at bounding box center [410, 168] width 57 height 34
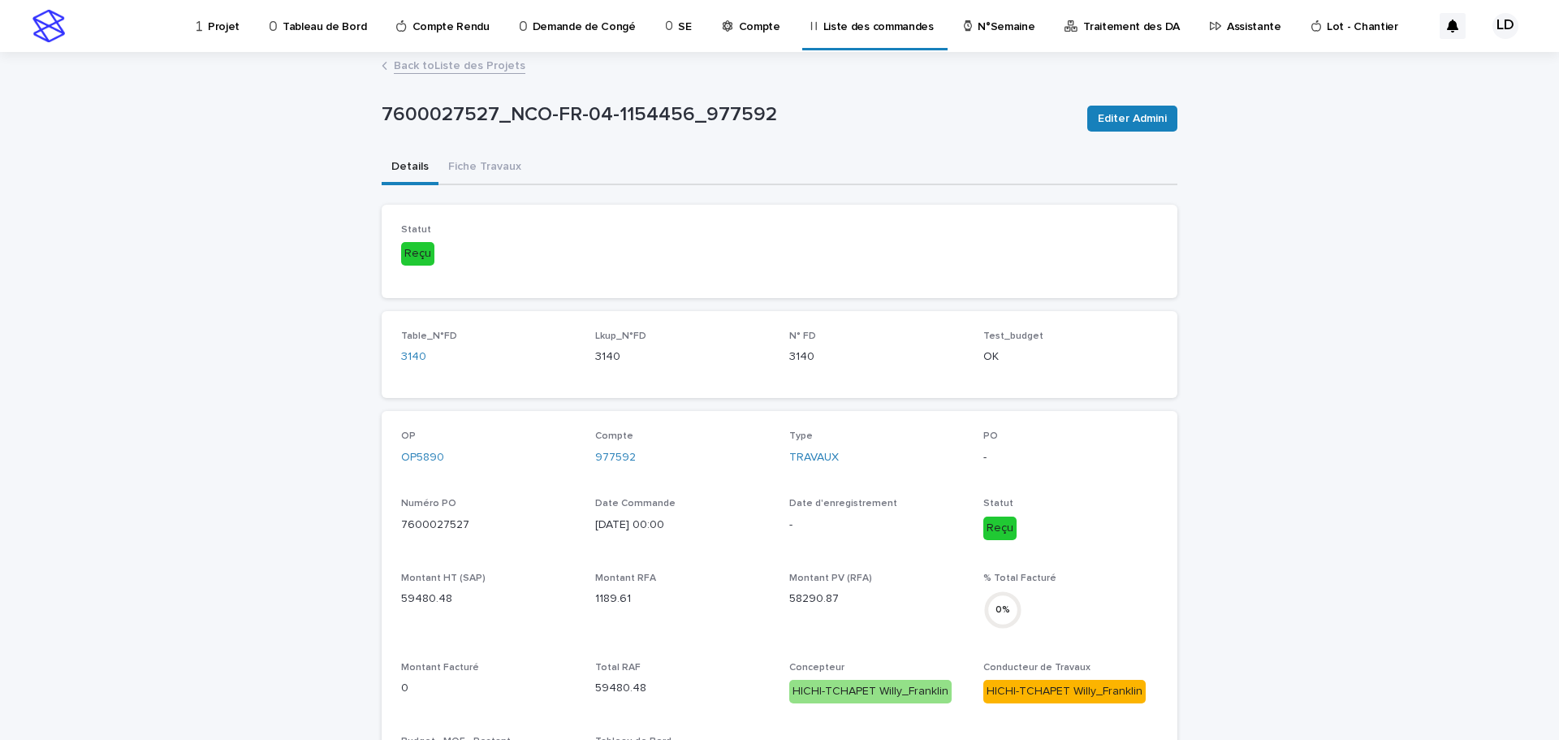
click at [383, 63] on div "Back to Liste des Projets" at bounding box center [779, 66] width 812 height 23
click at [404, 67] on link "Back to Liste des Projets" at bounding box center [460, 64] width 132 height 19
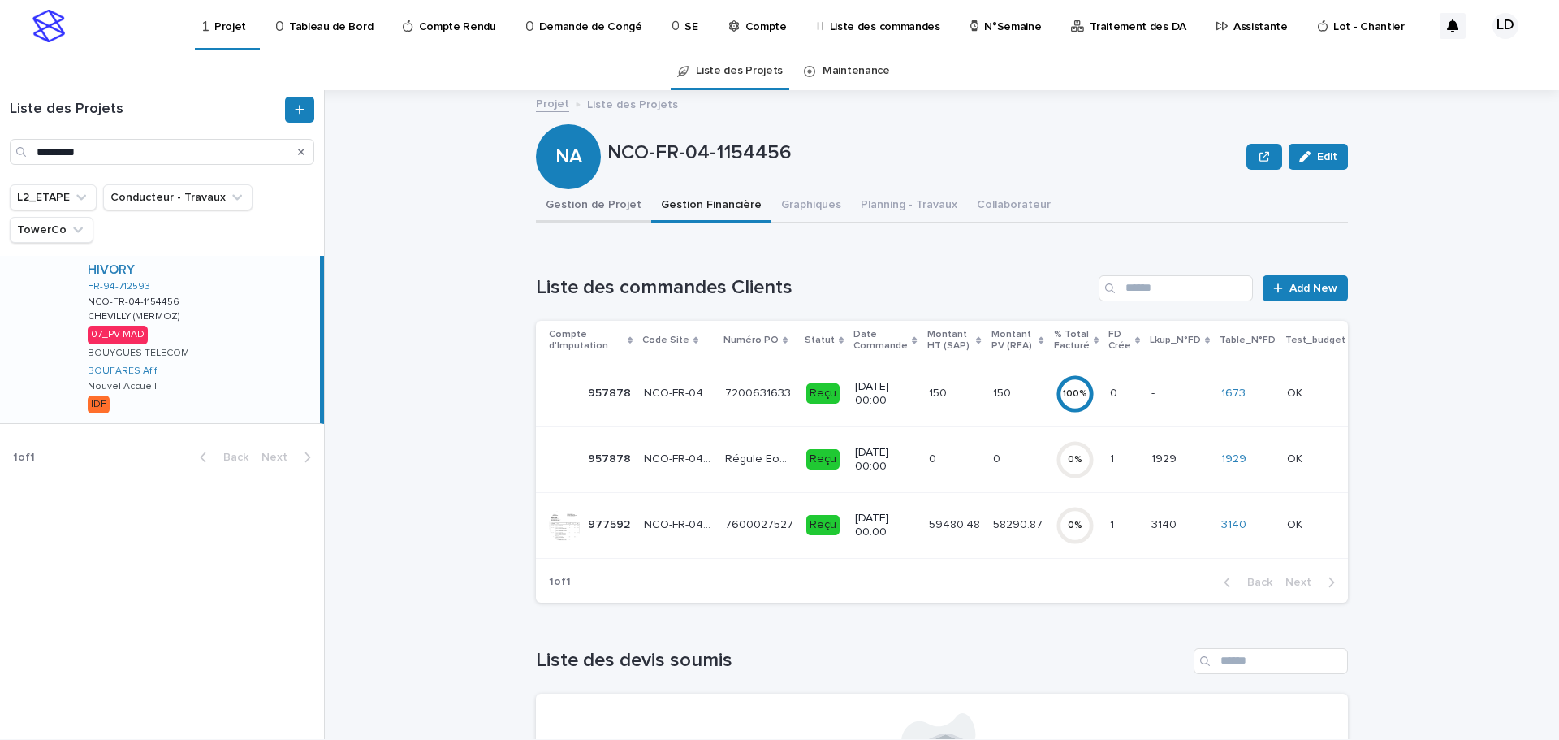
click at [589, 208] on button "Gestion de Projet" at bounding box center [593, 206] width 115 height 34
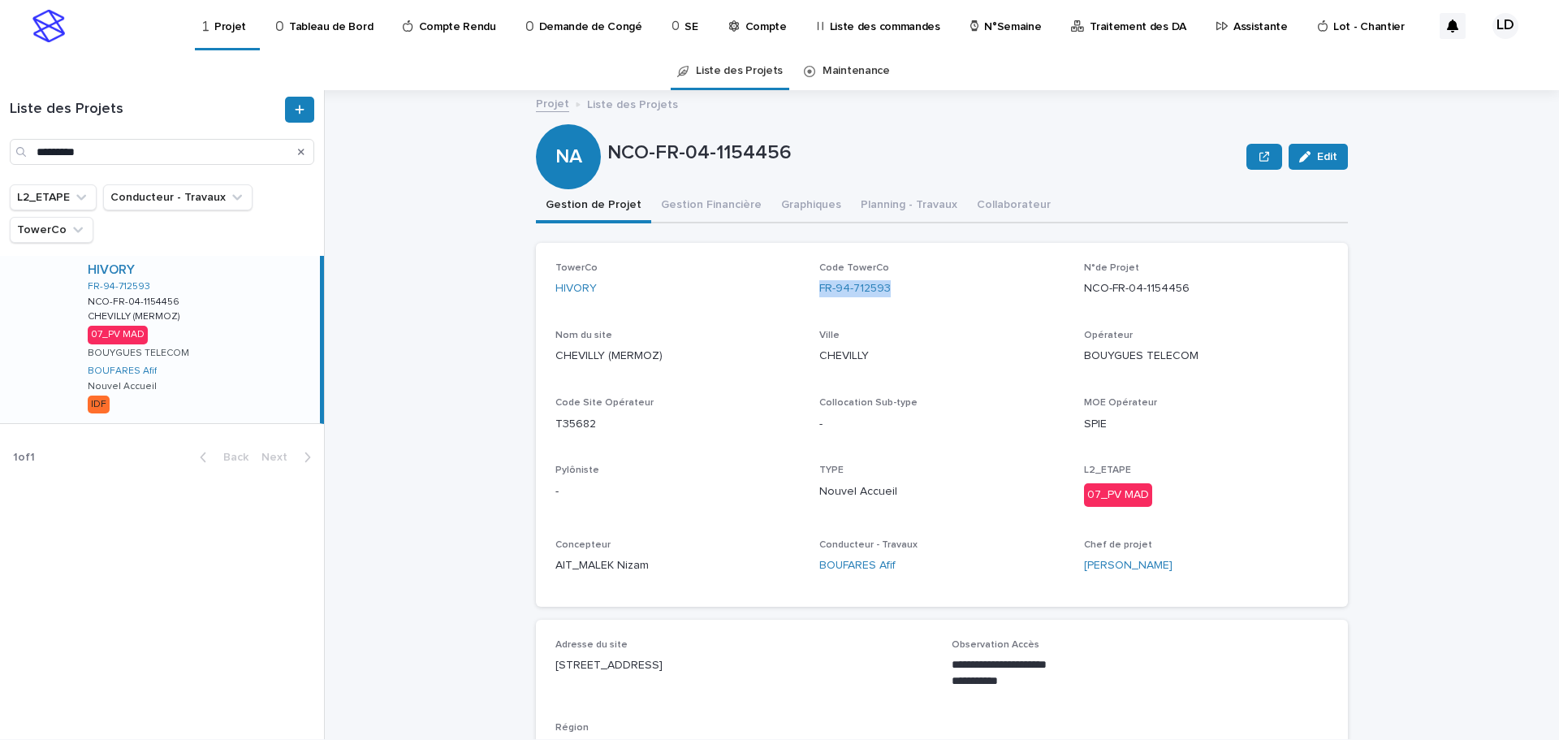
drag, startPoint x: 900, startPoint y: 289, endPoint x: 809, endPoint y: 298, distance: 91.4
click at [809, 298] on div "TowerCo HIVORY Code TowerCo FR-94-712593 N°de Projet NCO-FR-04-1154456 Nom du s…" at bounding box center [941, 424] width 773 height 325
copy link "FR-94-712593"
drag, startPoint x: 1202, startPoint y: 295, endPoint x: 1077, endPoint y: 303, distance: 125.3
click at [1084, 303] on div "N°de Projet NCO-FR-04-1154456" at bounding box center [1206, 286] width 244 height 48
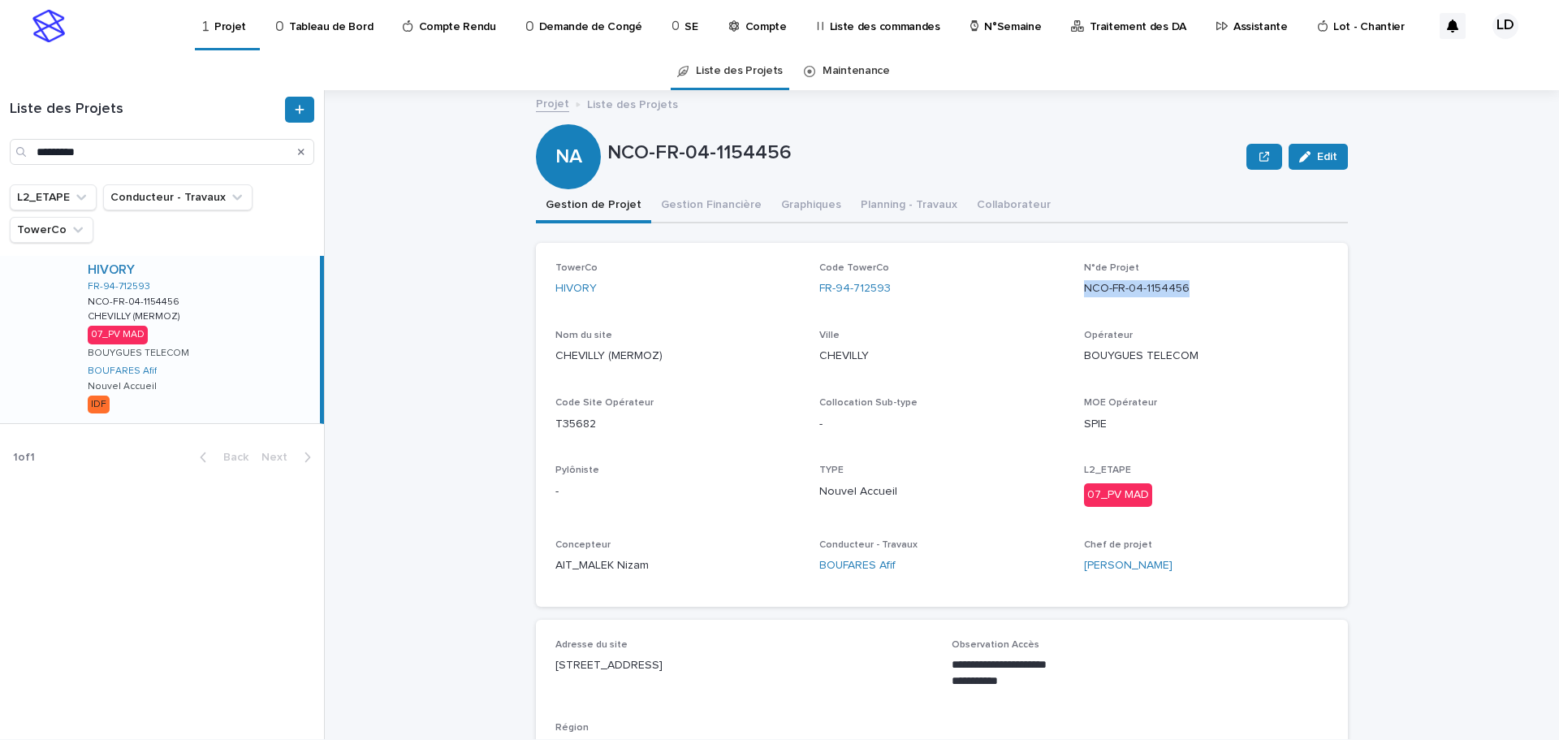
copy p "NCO-FR-04-1154456"
drag, startPoint x: 670, startPoint y: 363, endPoint x: 533, endPoint y: 361, distance: 136.4
click at [536, 361] on div "TowerCo HIVORY Code TowerCo FR-94-712593 N°de Projet NCO-FR-04-1154456 Nom du s…" at bounding box center [942, 425] width 812 height 364
copy p "CHEVILLY (MERMOZ)"
drag, startPoint x: 835, startPoint y: 683, endPoint x: 828, endPoint y: 664, distance: 20.1
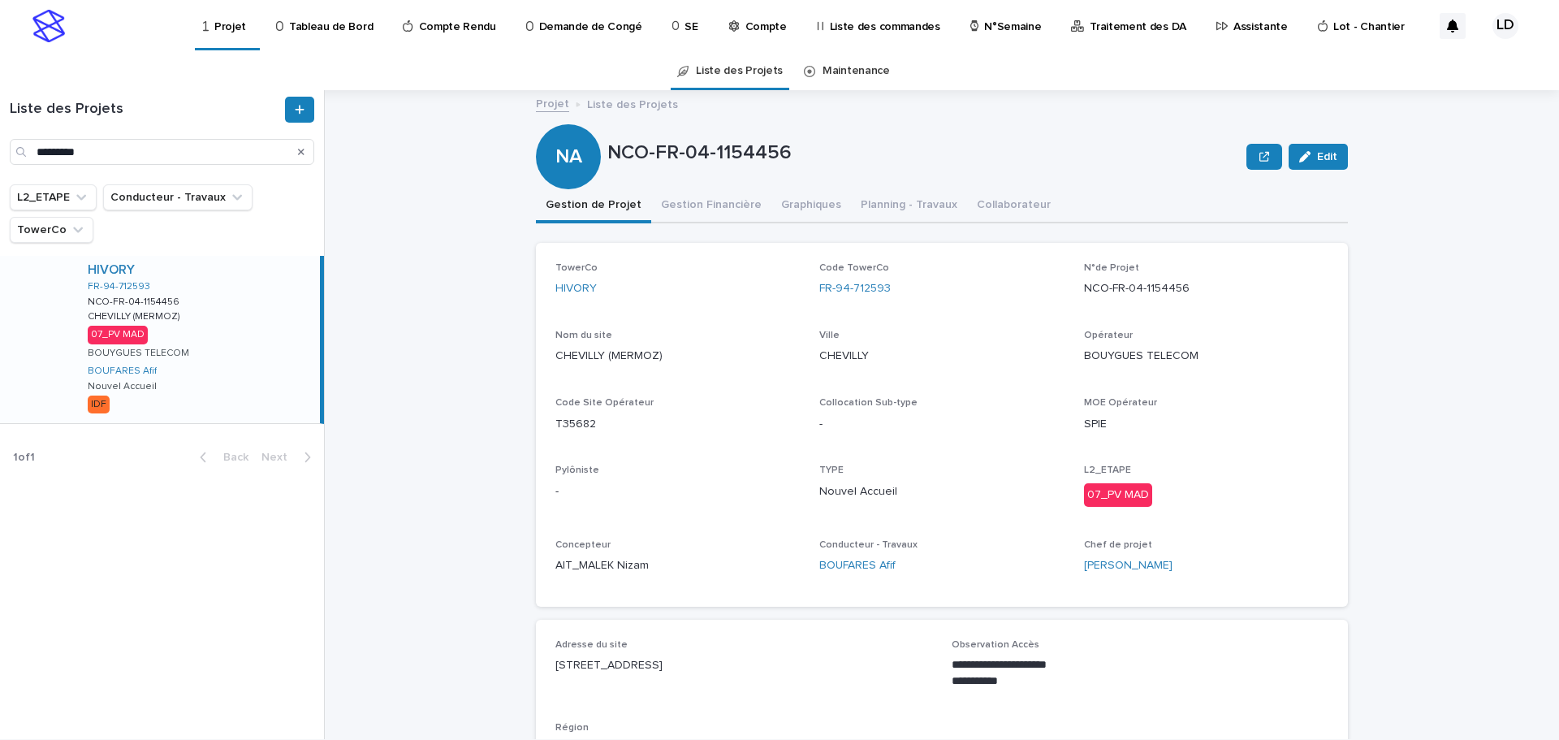
click at [835, 681] on div "Adresse du site 9 avenue de la Croix du Sud 94550 Chevilly-La-Rue" at bounding box center [743, 663] width 377 height 48
drag, startPoint x: 828, startPoint y: 659, endPoint x: 549, endPoint y: 659, distance: 279.3
click at [546, 657] on div "**********" at bounding box center [942, 707] width 812 height 176
copy p "9 avenue de la Croix du Sud 94550 Chevilly-La-Rue"
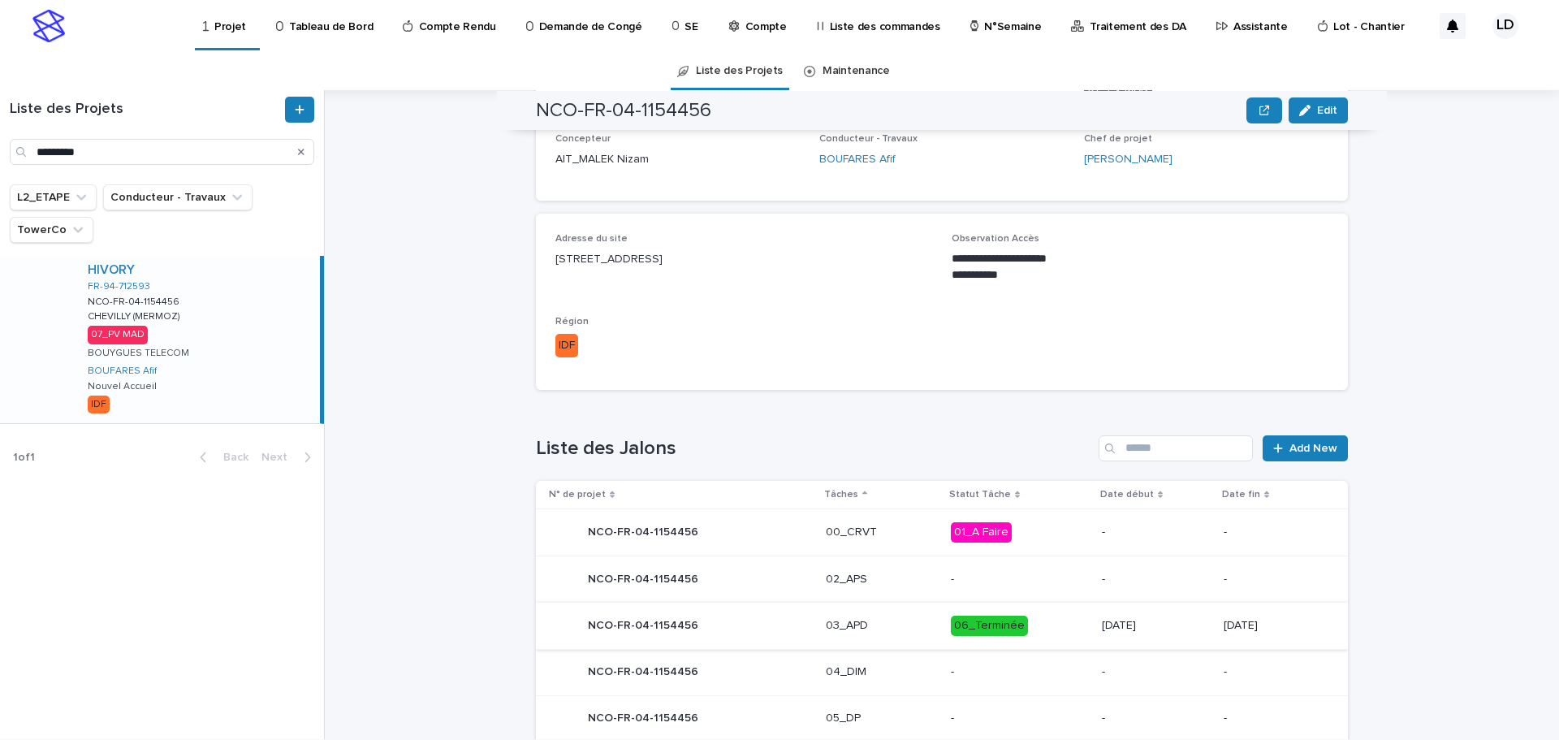
scroll to position [649, 0]
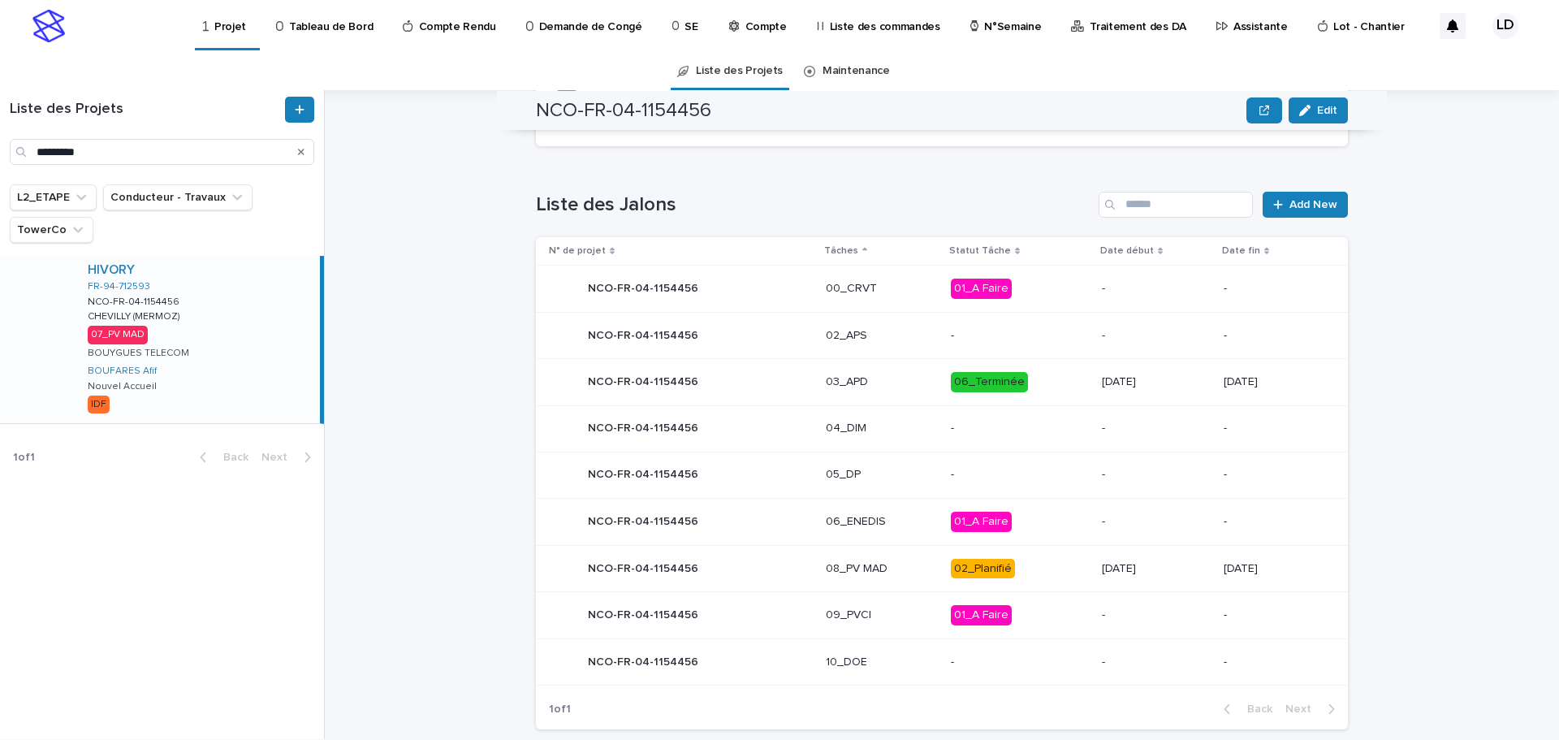
click at [1007, 578] on p "02_Planifié" at bounding box center [1020, 569] width 138 height 20
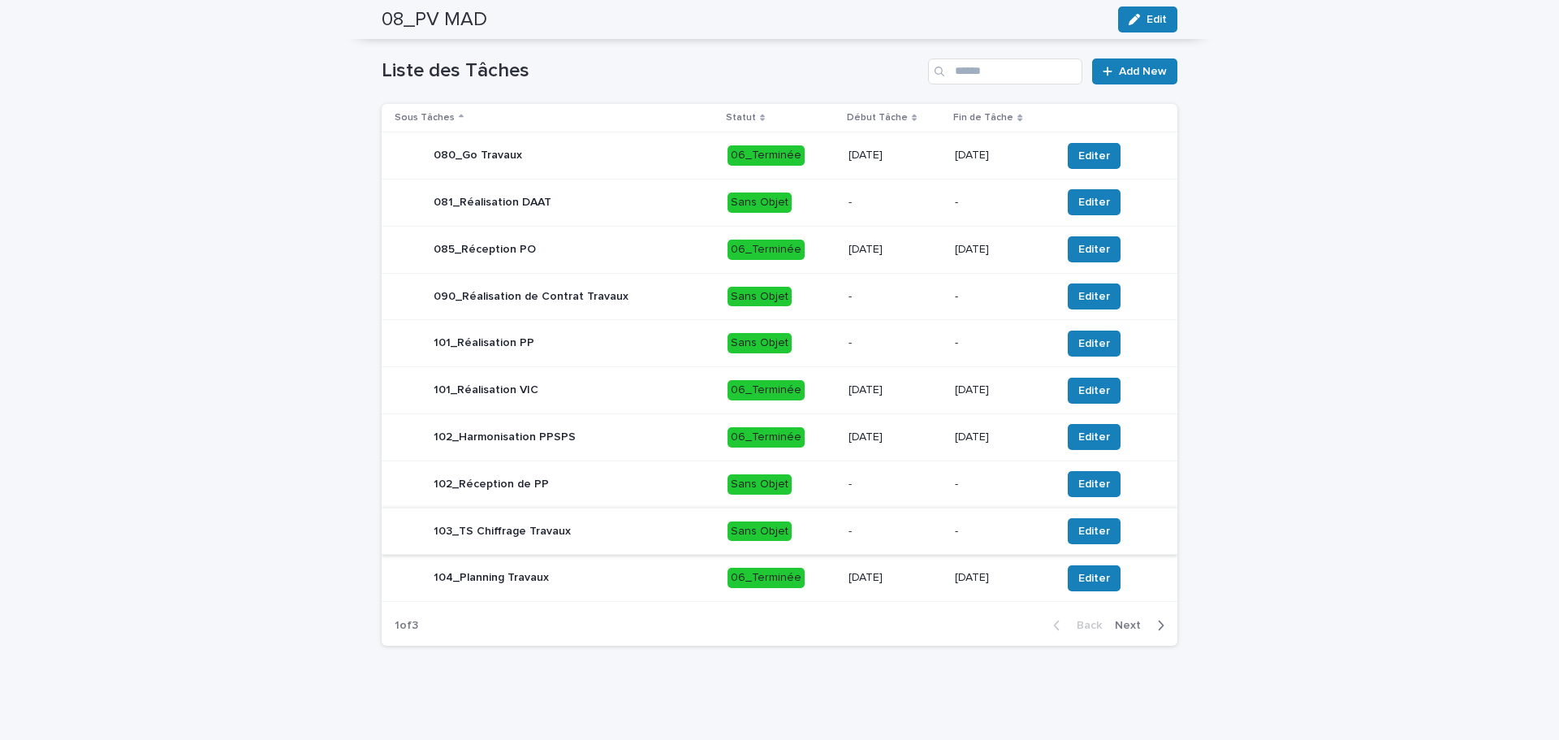
scroll to position [654, 0]
click at [1121, 627] on span "Next" at bounding box center [1133, 624] width 36 height 11
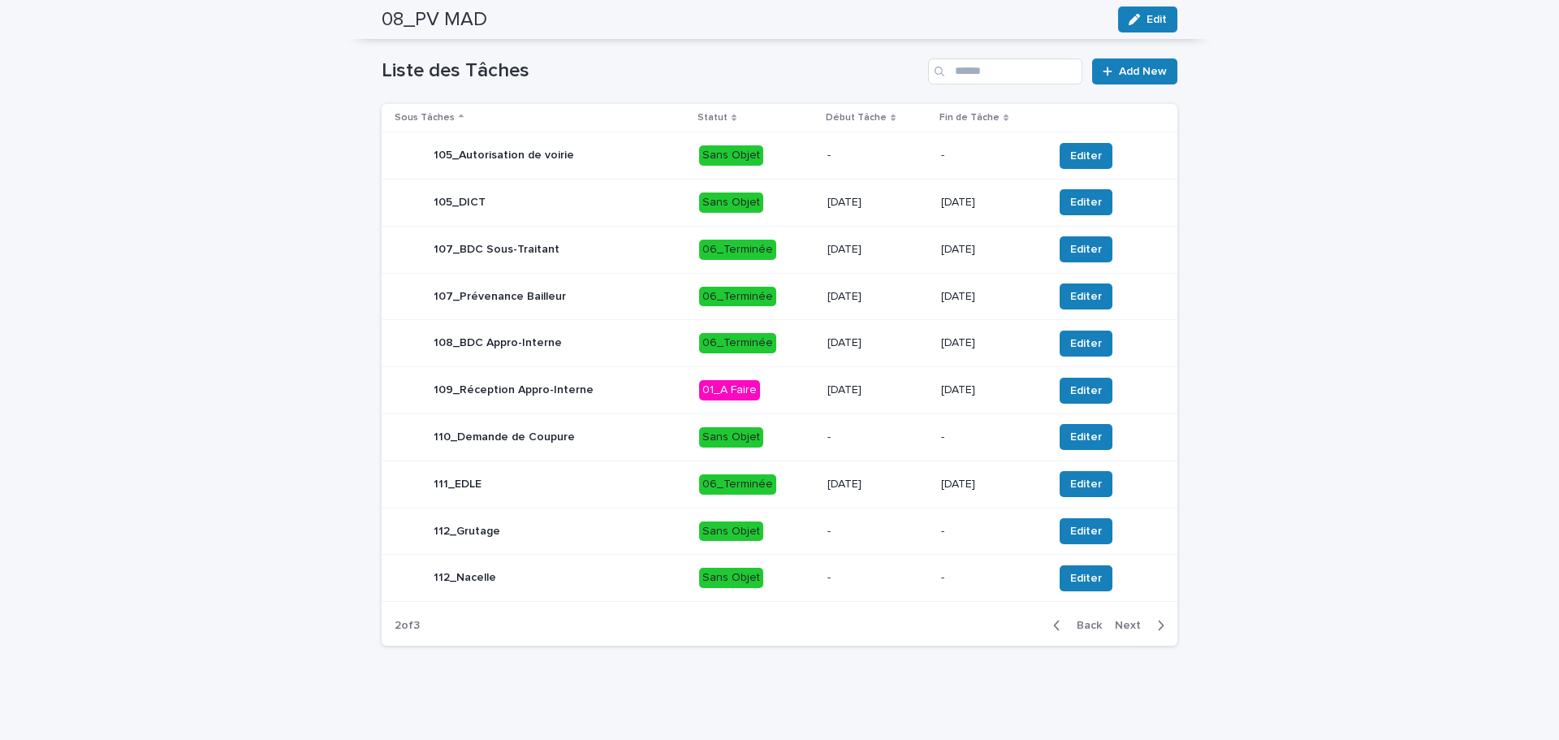
click at [1115, 622] on span "Next" at bounding box center [1133, 624] width 36 height 11
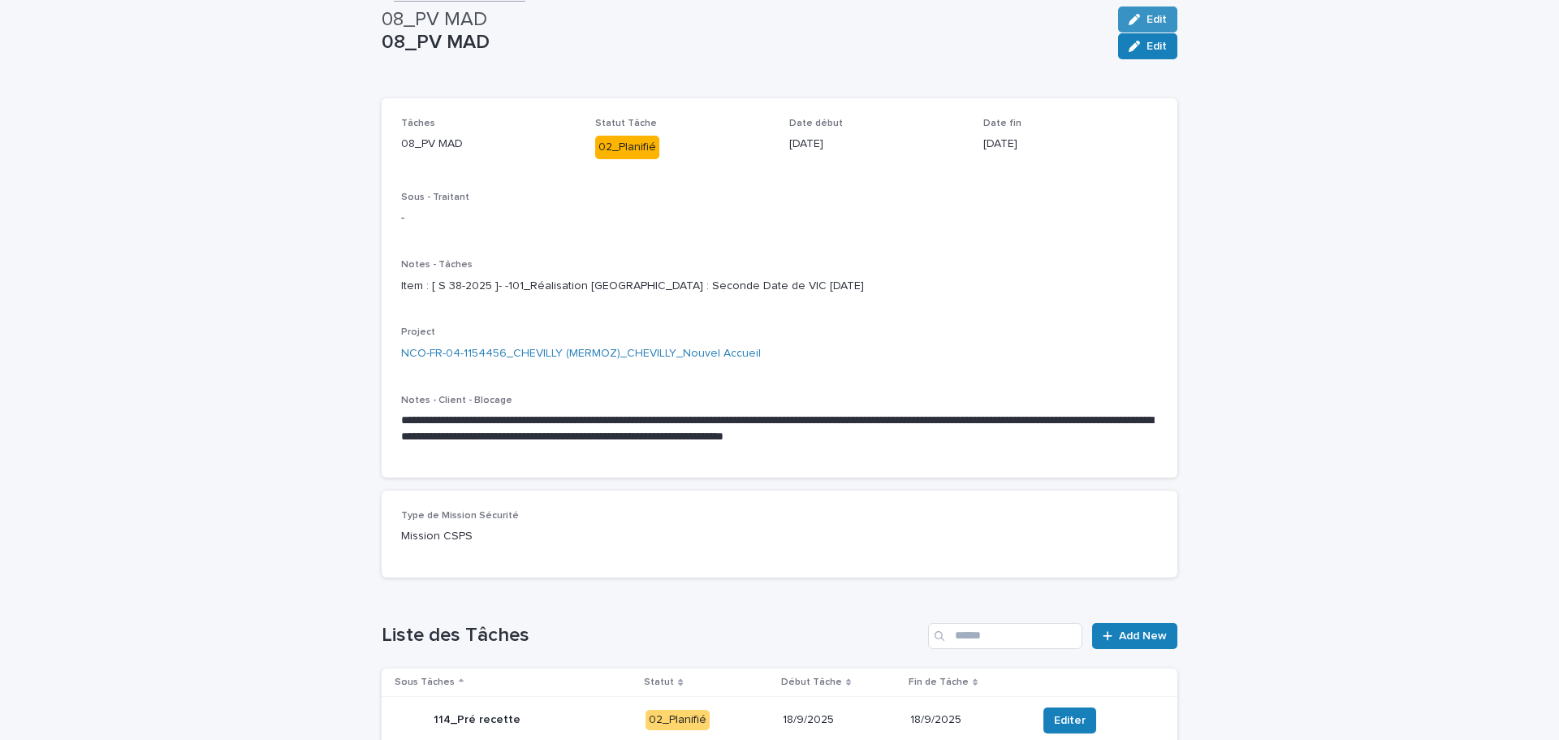
scroll to position [0, 0]
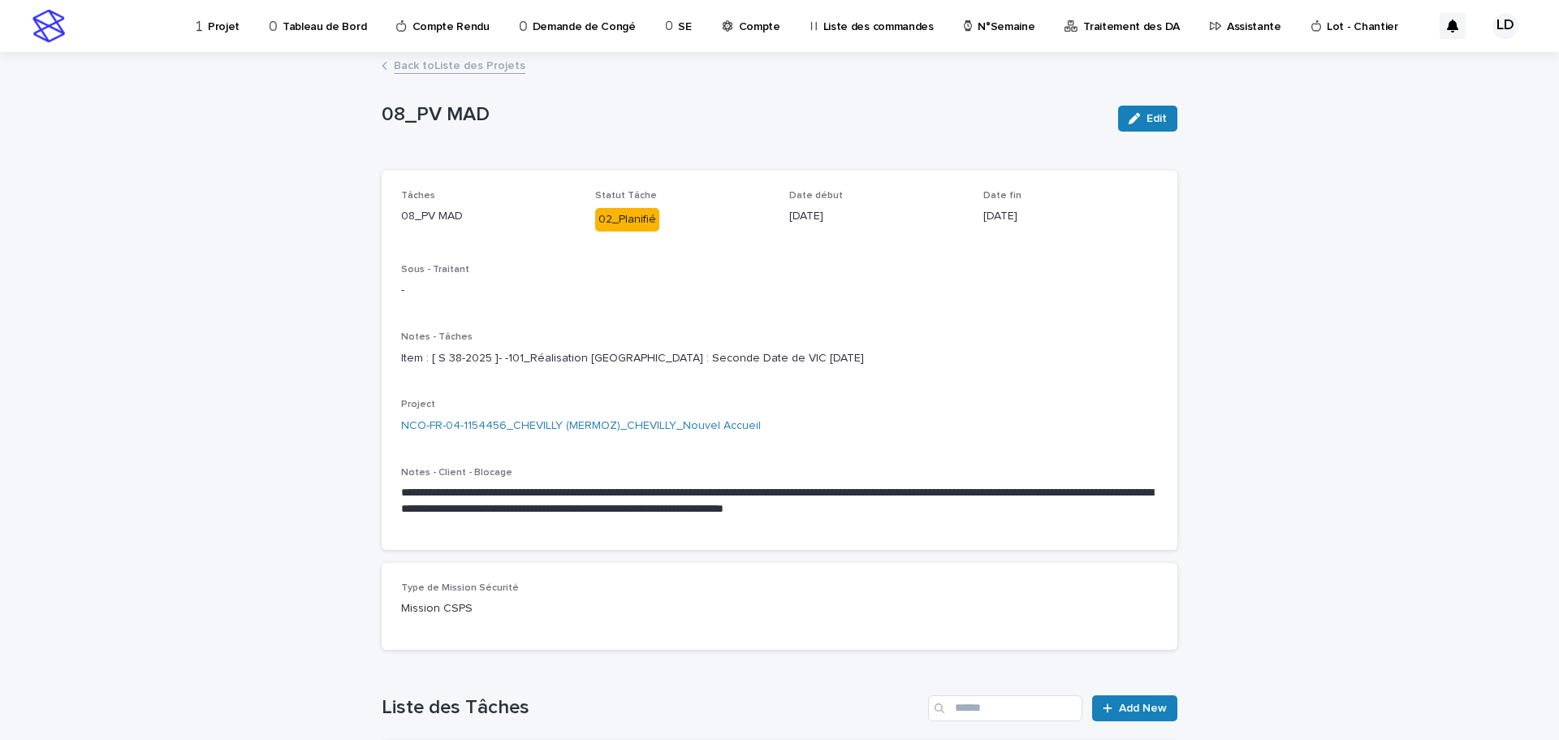
click at [438, 68] on link "Back to Liste des Projets" at bounding box center [460, 64] width 132 height 19
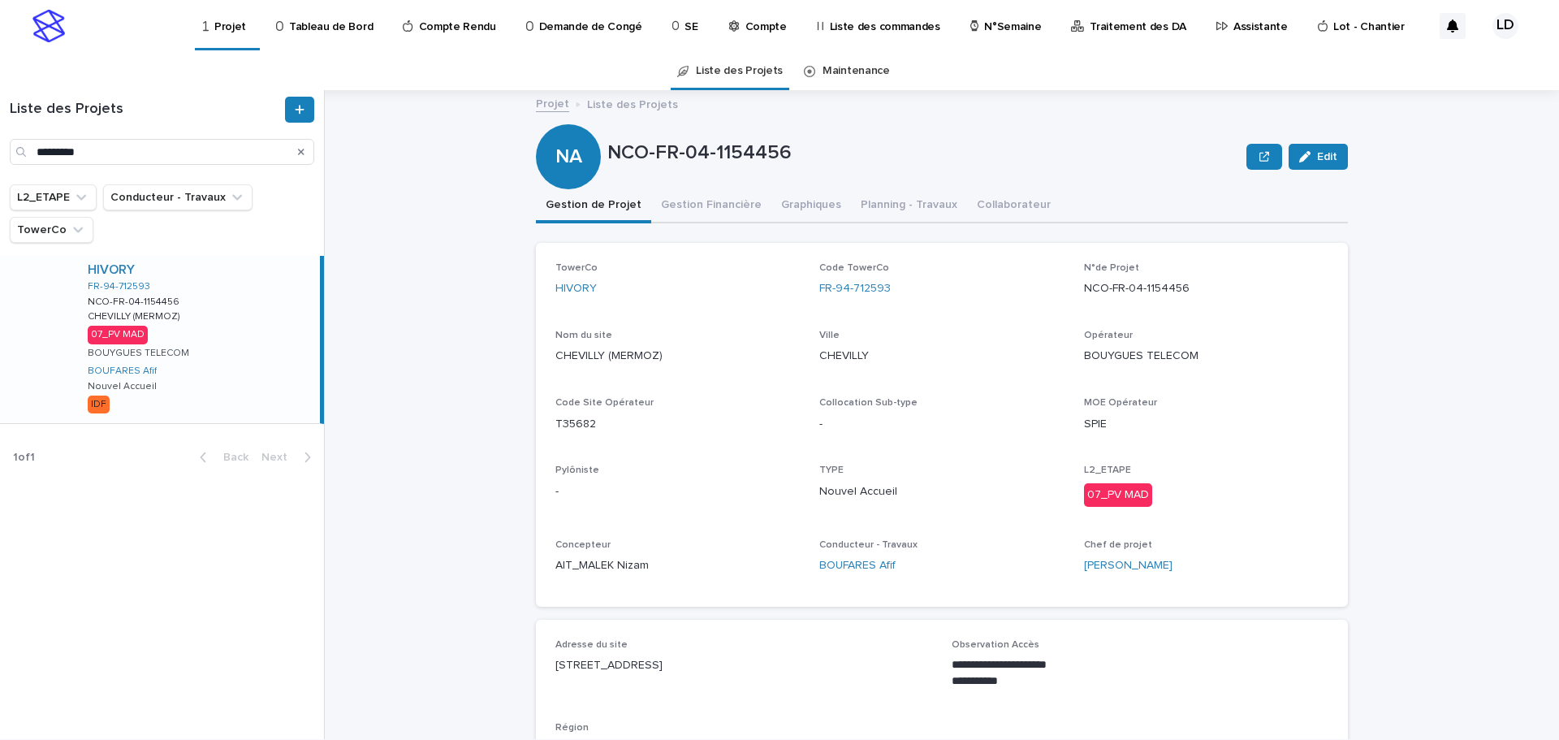
click at [839, 24] on p "Liste des commandes" at bounding box center [885, 17] width 110 height 34
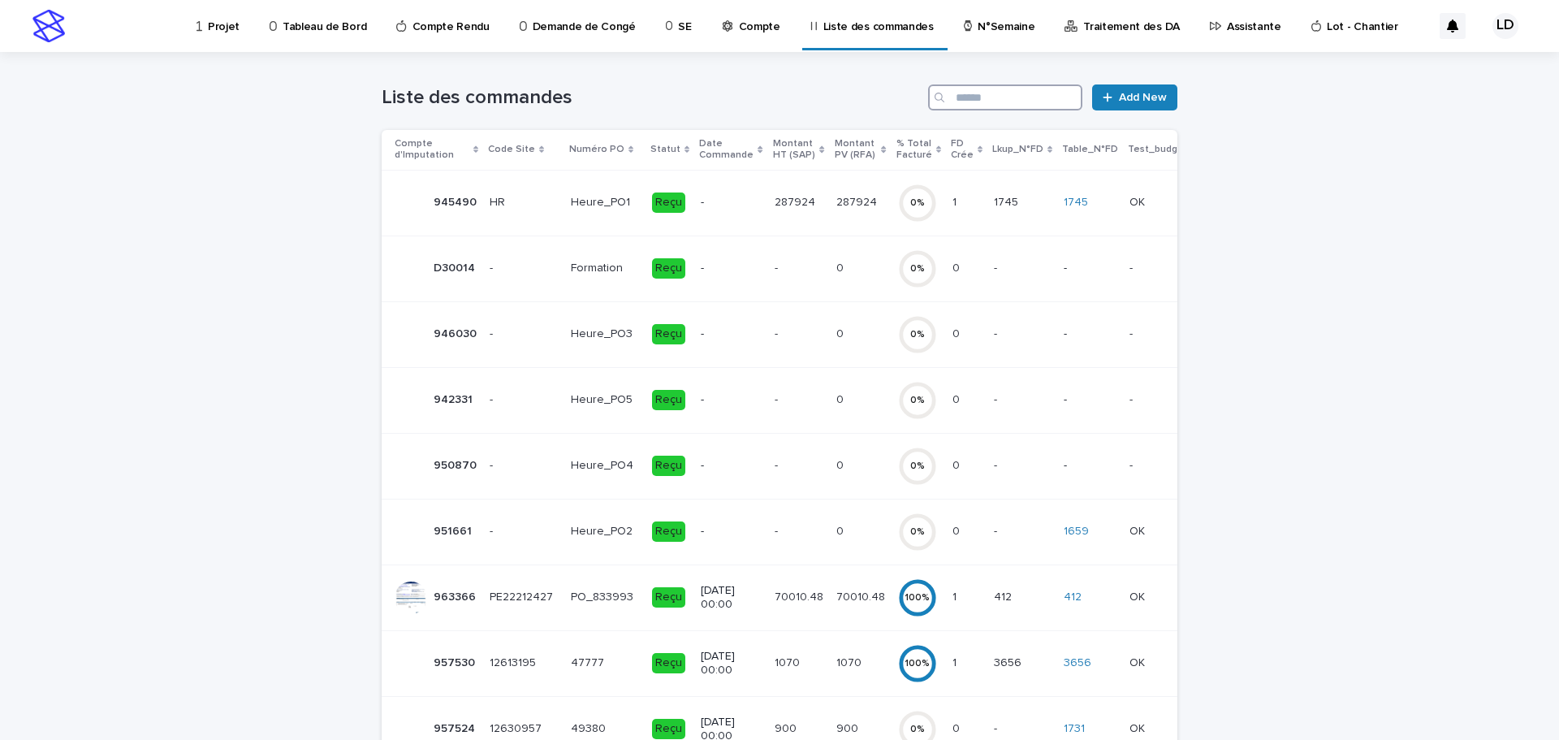
click at [980, 101] on input "Search" at bounding box center [1005, 97] width 154 height 26
paste input "**********"
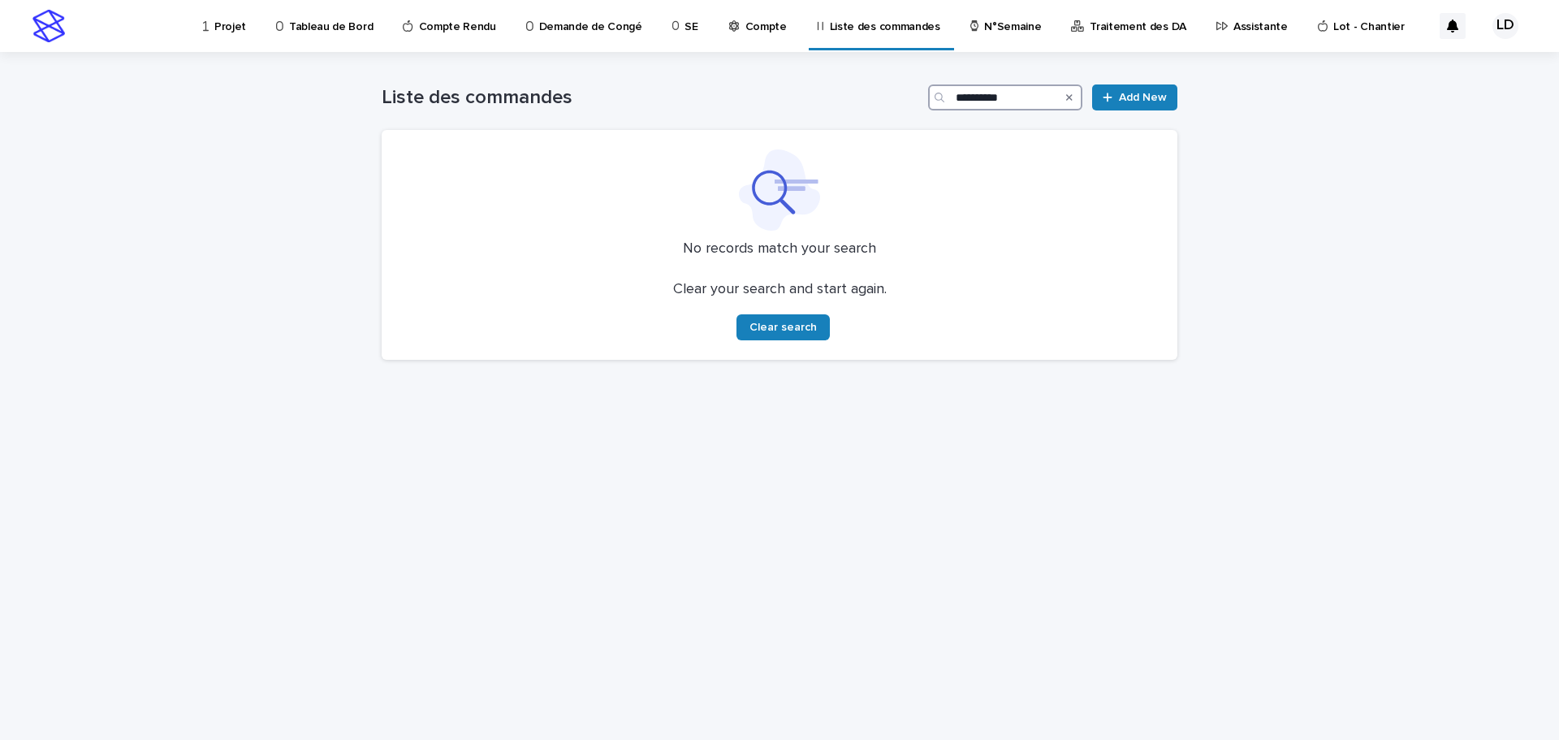
drag, startPoint x: 1030, startPoint y: 93, endPoint x: 747, endPoint y: 87, distance: 283.4
click at [747, 87] on div "**********" at bounding box center [780, 97] width 796 height 26
paste input "Search"
drag, startPoint x: 801, startPoint y: 91, endPoint x: 733, endPoint y: 83, distance: 68.7
click at [733, 83] on div "**********" at bounding box center [780, 91] width 796 height 78
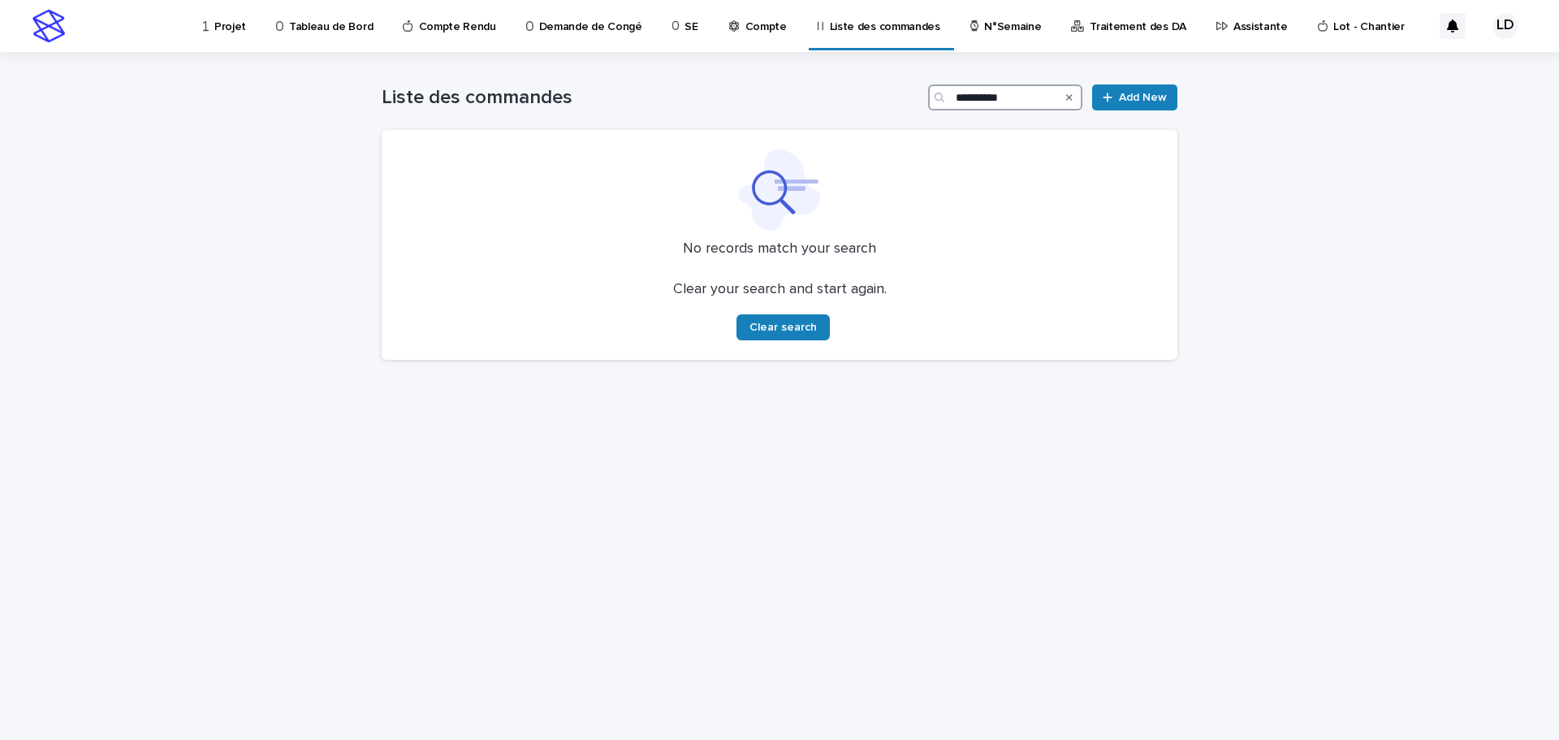
paste input "Search"
drag, startPoint x: 1027, startPoint y: 101, endPoint x: 833, endPoint y: 96, distance: 194.1
click at [833, 96] on div "**********" at bounding box center [780, 97] width 796 height 26
paste input "Search"
drag, startPoint x: 1031, startPoint y: 96, endPoint x: 670, endPoint y: 80, distance: 361.6
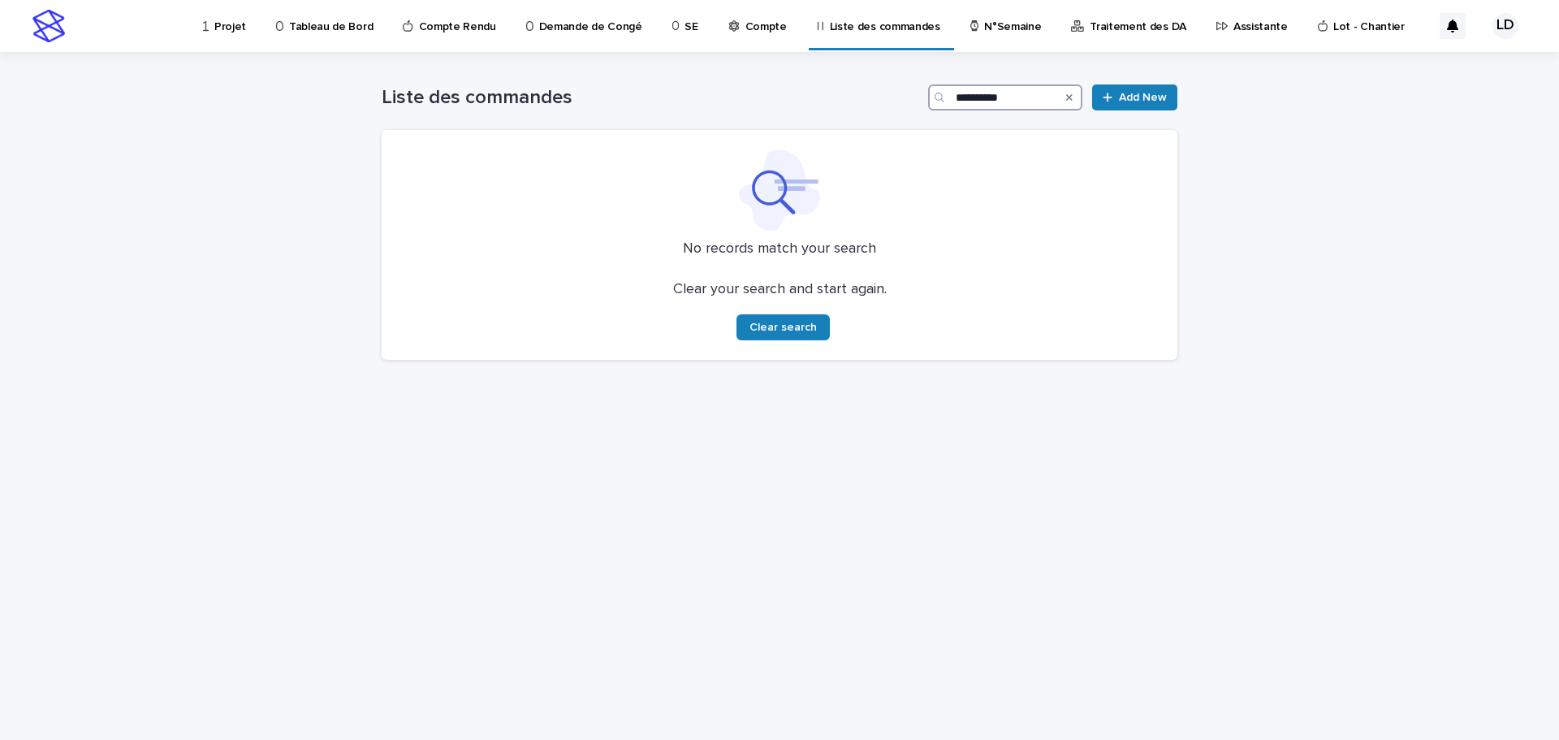
click at [670, 81] on div "**********" at bounding box center [780, 91] width 796 height 78
paste input "Search"
type input "**********"
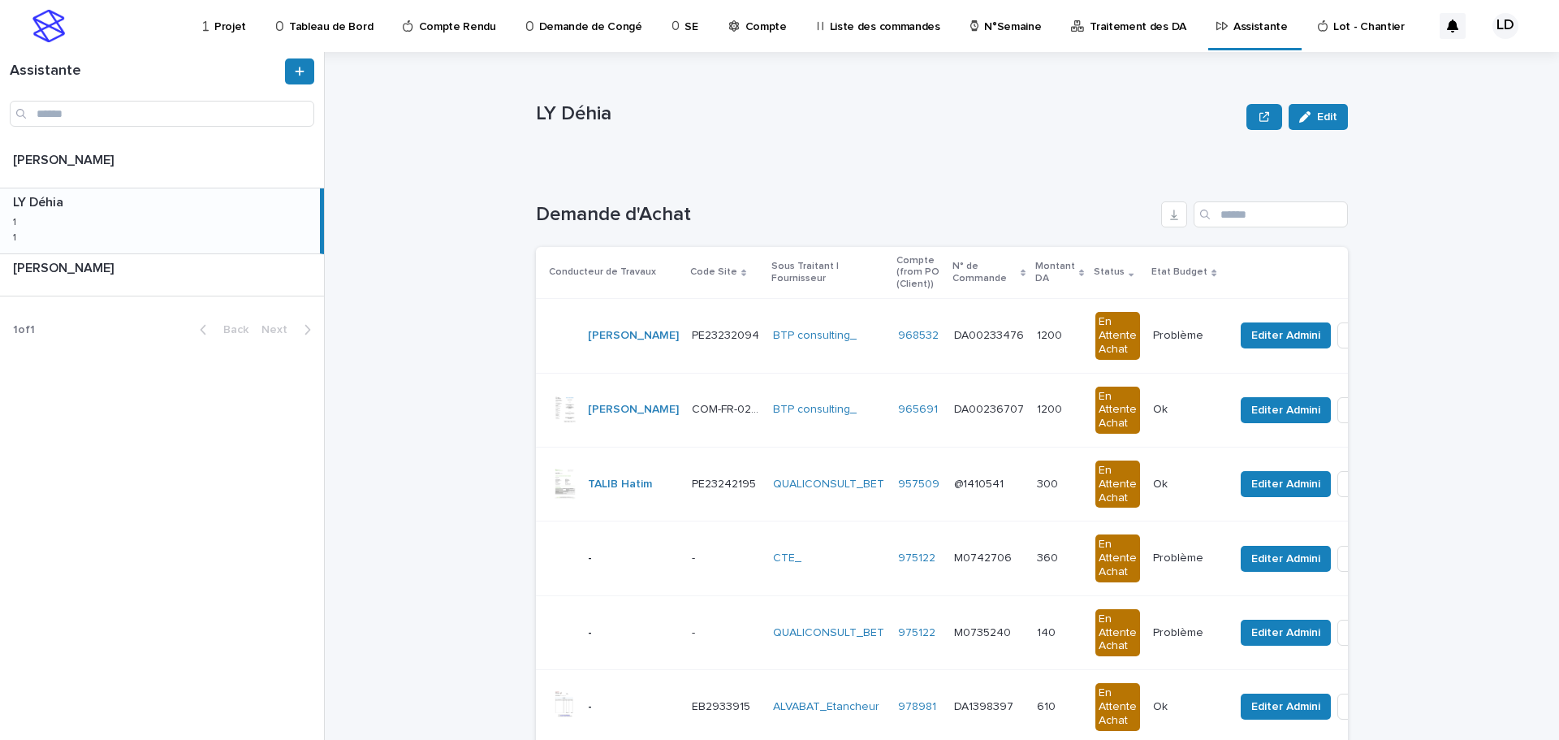
scroll to position [81, 0]
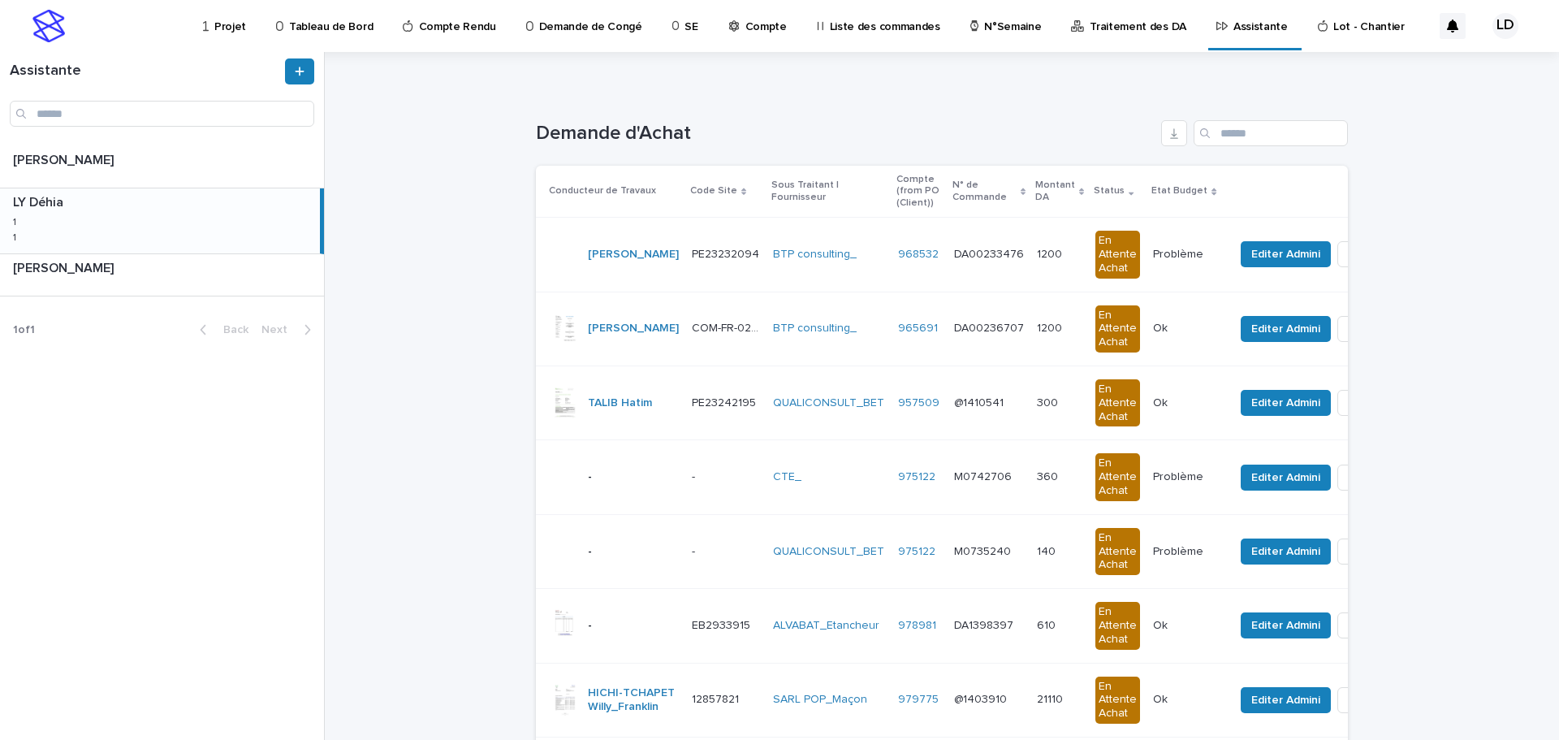
click at [231, 25] on p "Projet" at bounding box center [230, 17] width 32 height 34
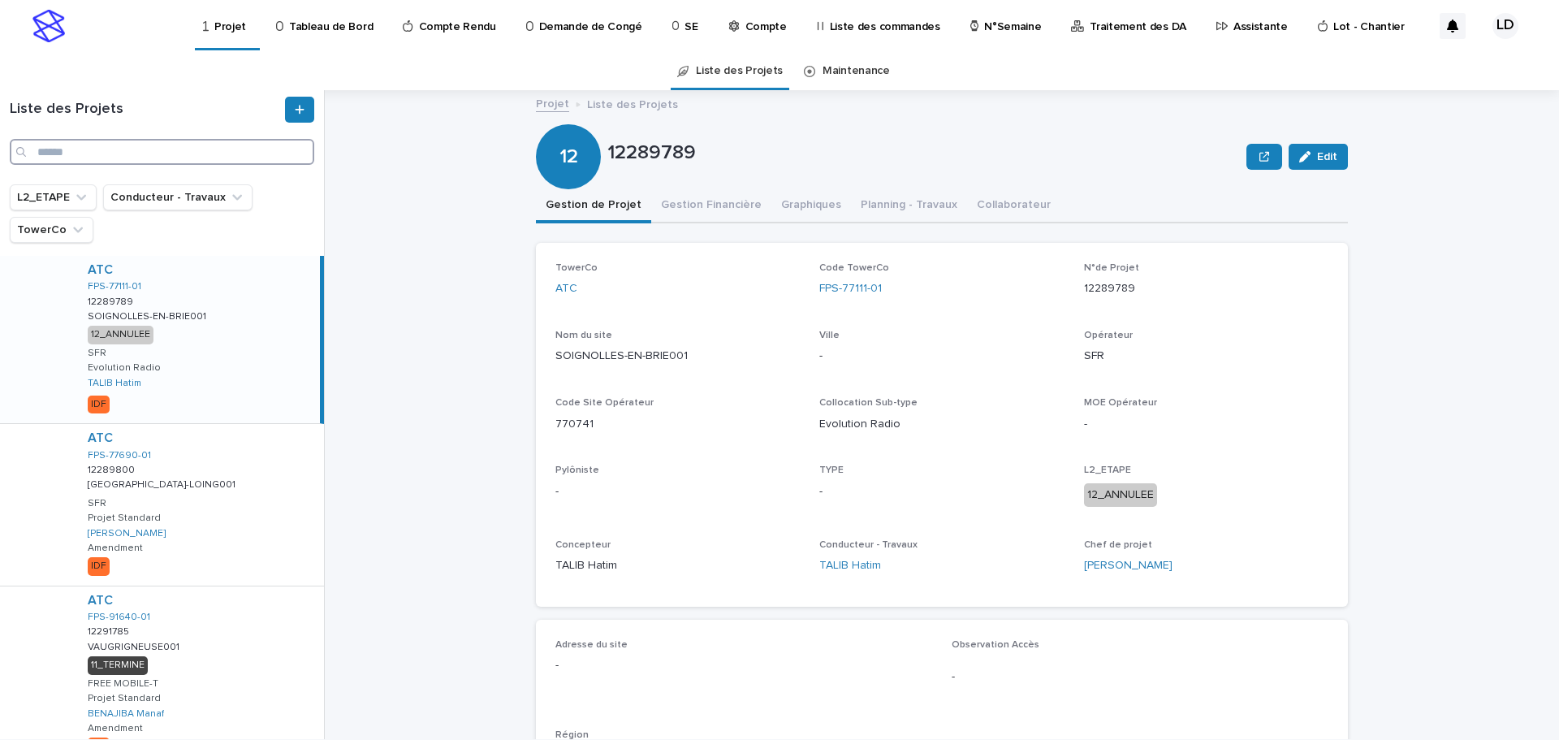
click at [46, 154] on input "Search" at bounding box center [162, 152] width 304 height 26
paste input "********"
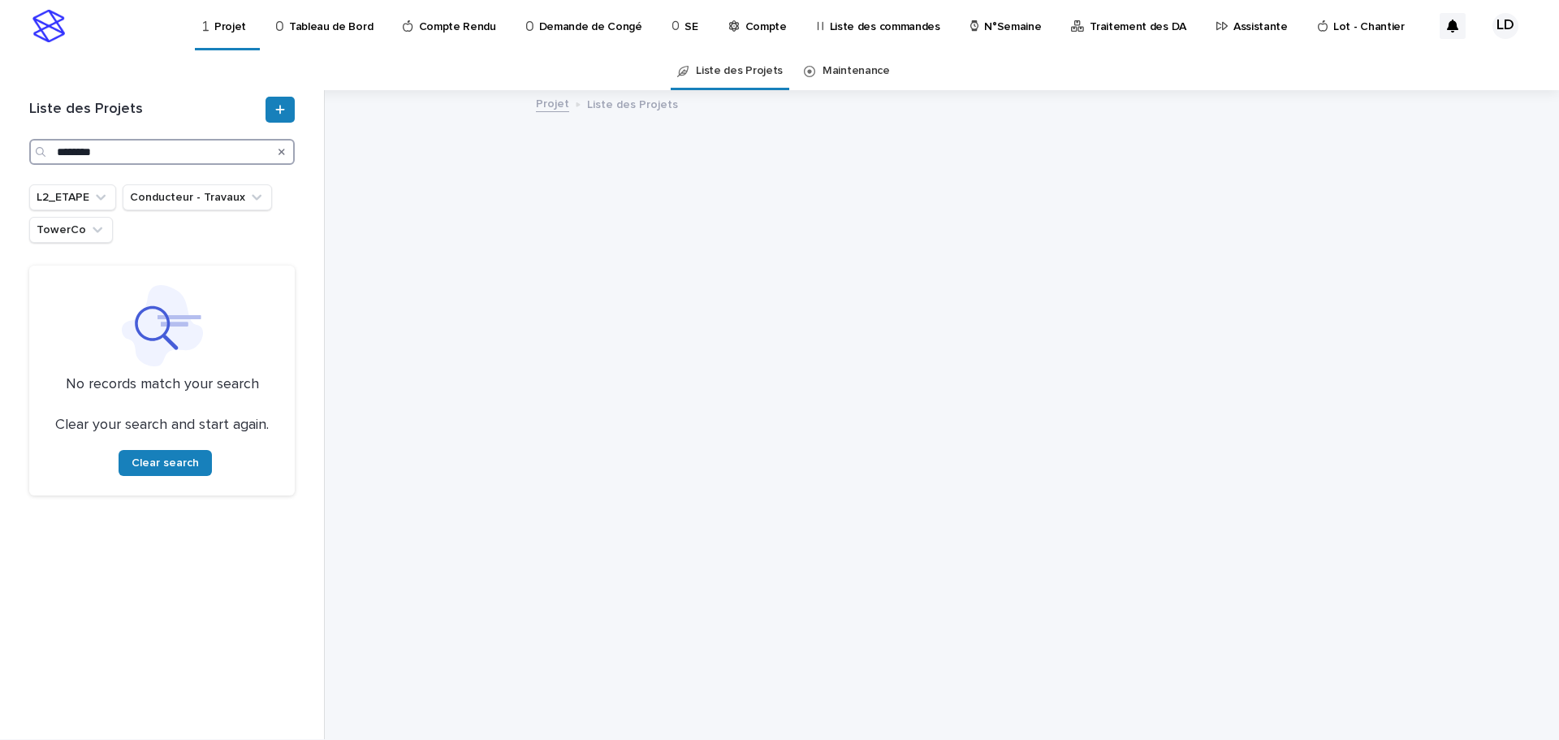
drag, startPoint x: 120, startPoint y: 149, endPoint x: 0, endPoint y: 132, distance: 121.2
click at [0, 132] on div "Liste des Projets ******** L2_ETAPE Conducteur - Travaux TowerCo No records mat…" at bounding box center [162, 414] width 325 height 649
paste input "*"
drag, startPoint x: 137, startPoint y: 150, endPoint x: 0, endPoint y: 151, distance: 137.2
click at [0, 151] on div "Liste des Projets ********* L2_ETAPE Conducteur - Travaux TowerCo No records ma…" at bounding box center [162, 414] width 325 height 649
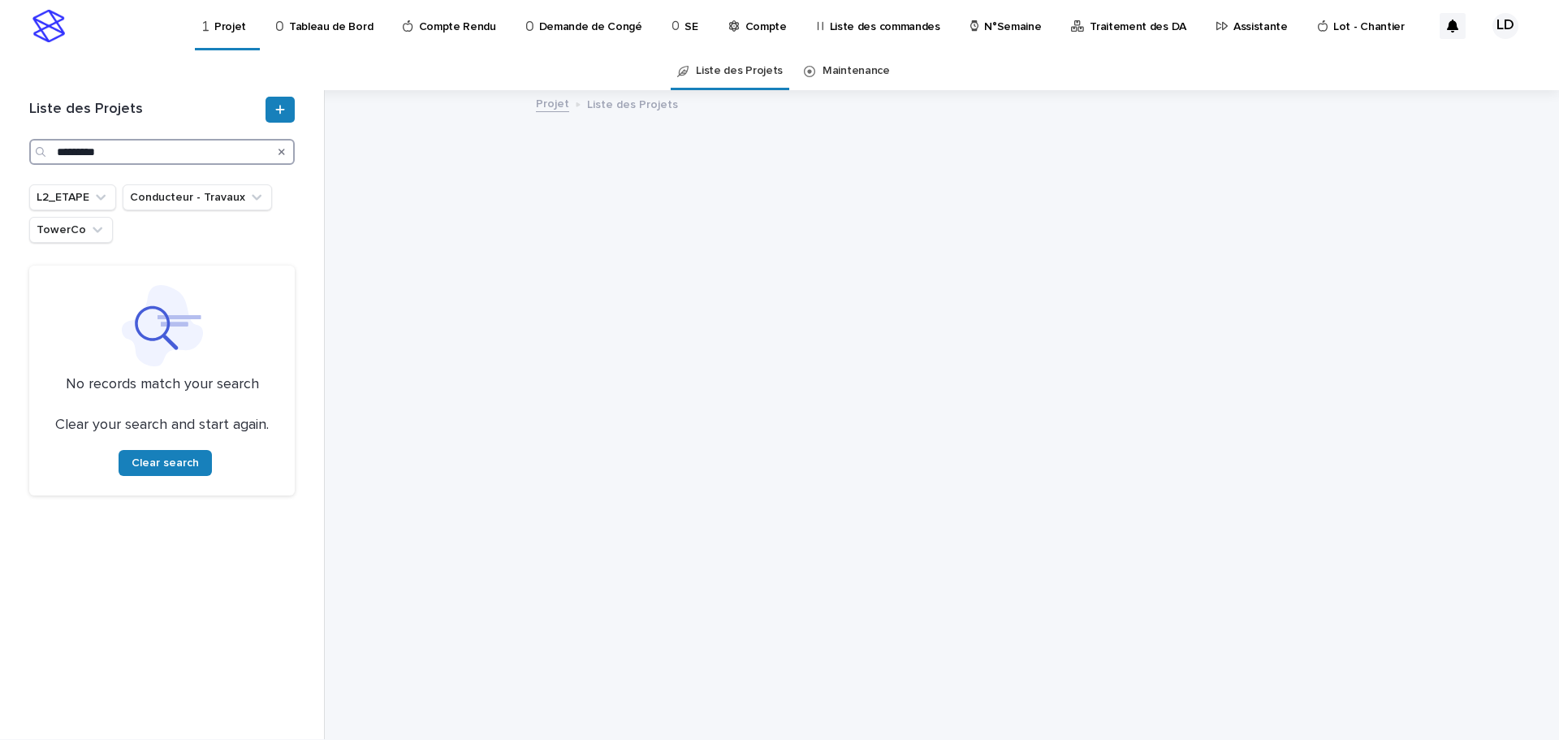
paste input "Search"
drag, startPoint x: 50, startPoint y: 140, endPoint x: 0, endPoint y: 140, distance: 49.5
click at [0, 140] on div "Liste des Projets ******** L2_ETAPE Conducteur - Travaux TowerCo No records mat…" at bounding box center [162, 414] width 325 height 649
paste input "**********"
drag, startPoint x: 170, startPoint y: 143, endPoint x: 0, endPoint y: 143, distance: 169.7
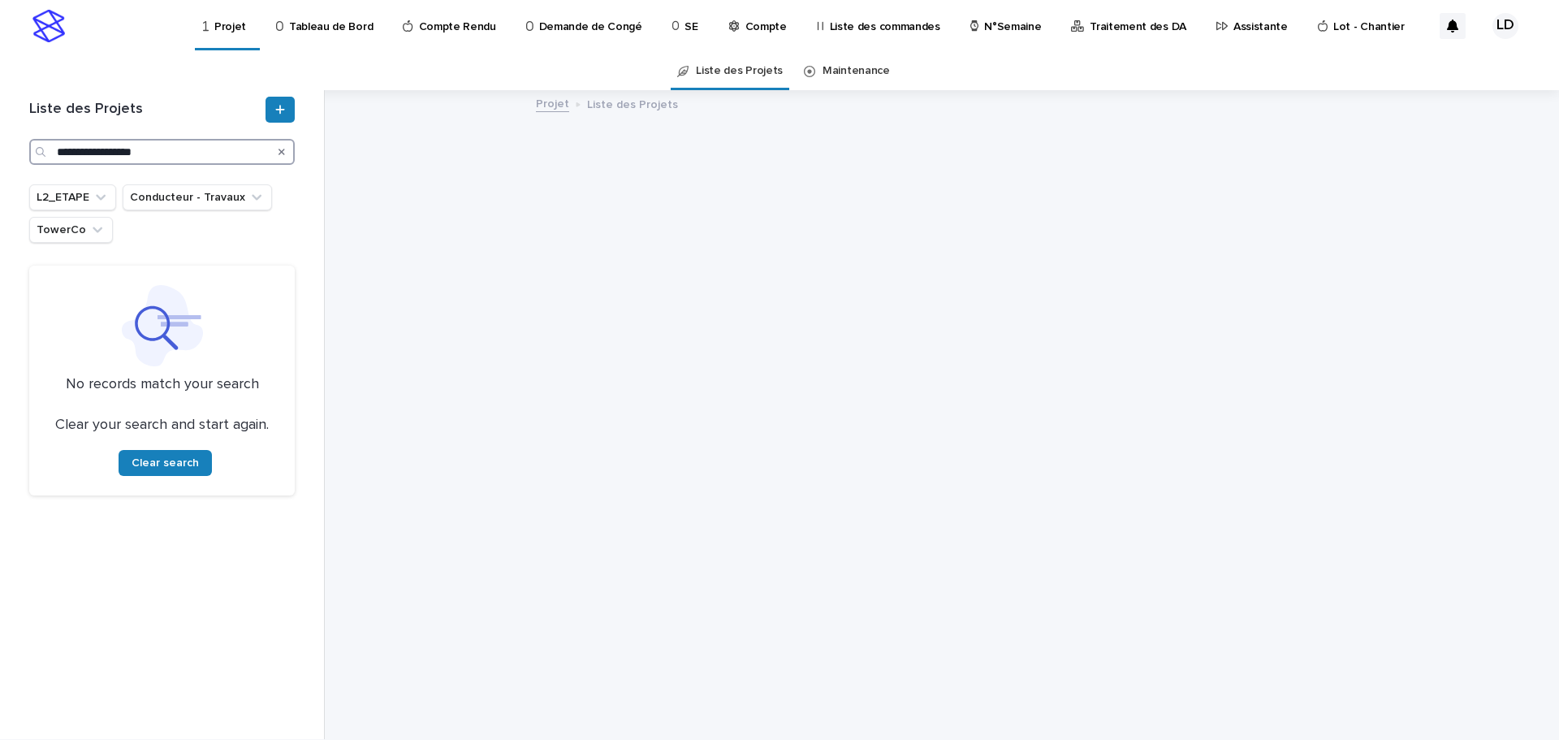
click at [0, 143] on div "**********" at bounding box center [162, 414] width 325 height 649
paste input "Search"
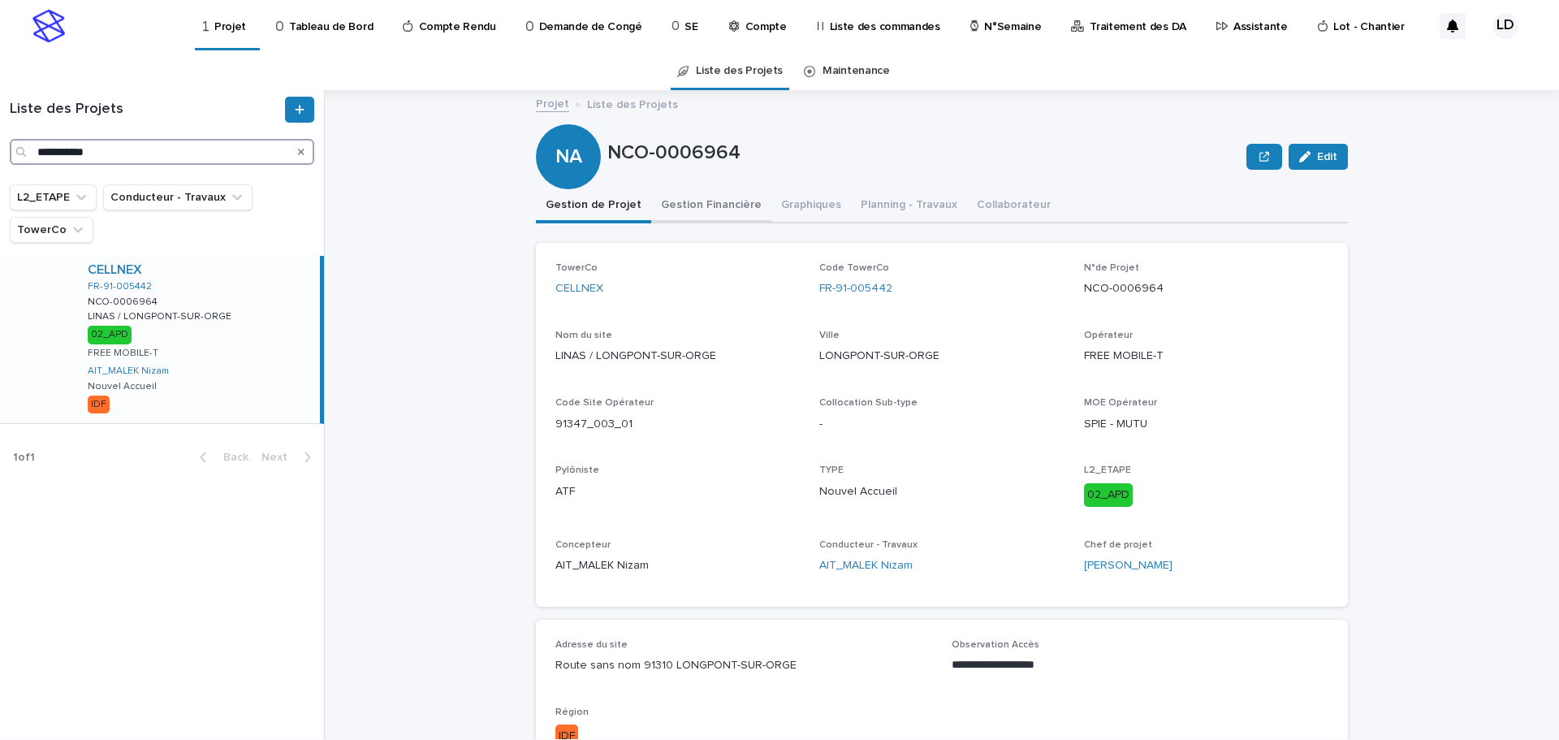
type input "**********"
click at [661, 202] on button "Gestion Financière" at bounding box center [711, 206] width 120 height 34
